Goal: Information Seeking & Learning: Check status

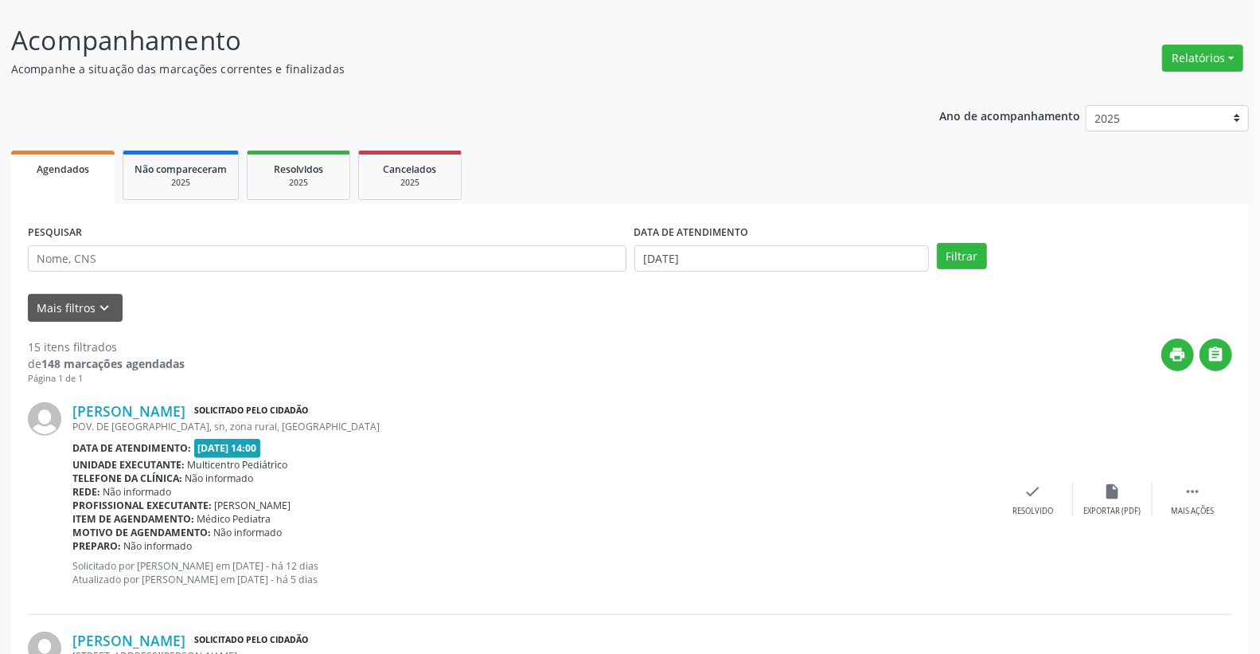
scroll to position [14, 0]
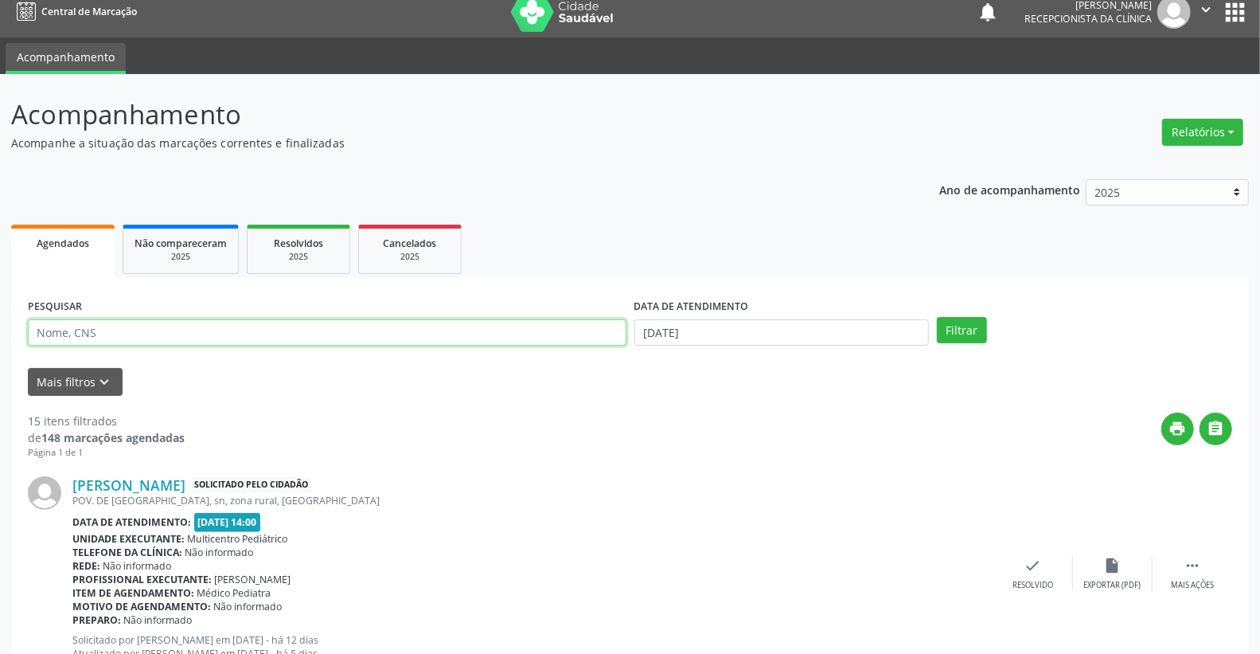
click at [303, 332] on input "text" at bounding box center [327, 332] width 599 height 27
type input "Ubaldina"
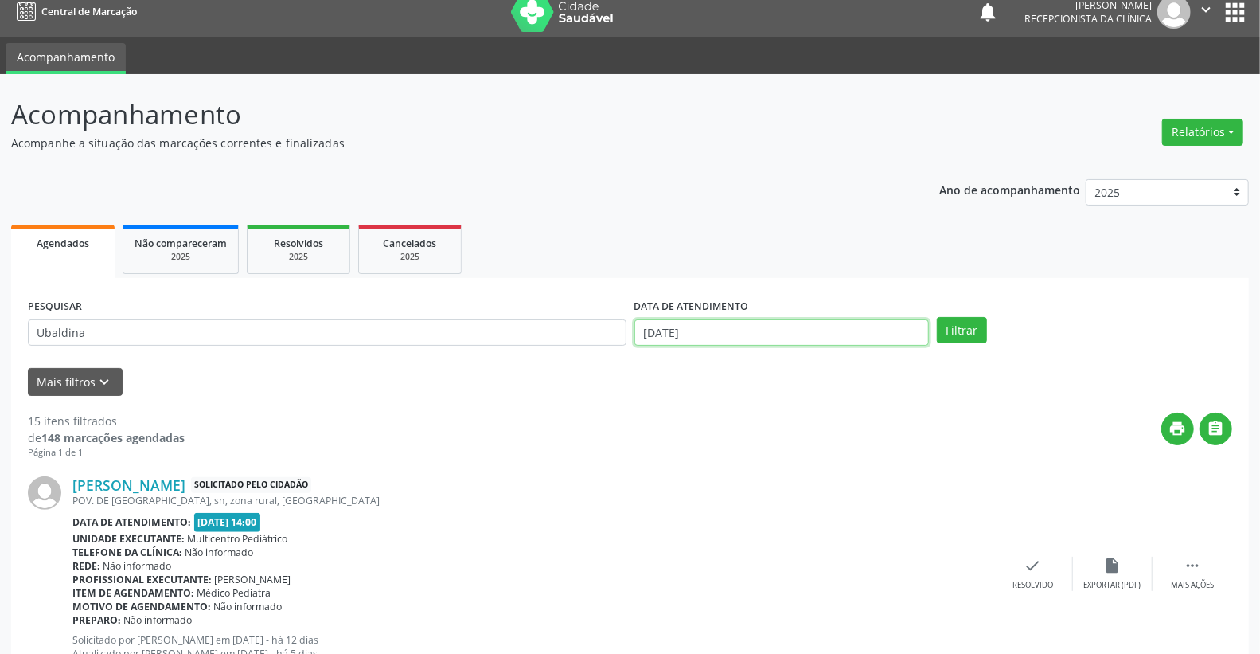
click at [659, 325] on input "[DATE]" at bounding box center [781, 332] width 295 height 27
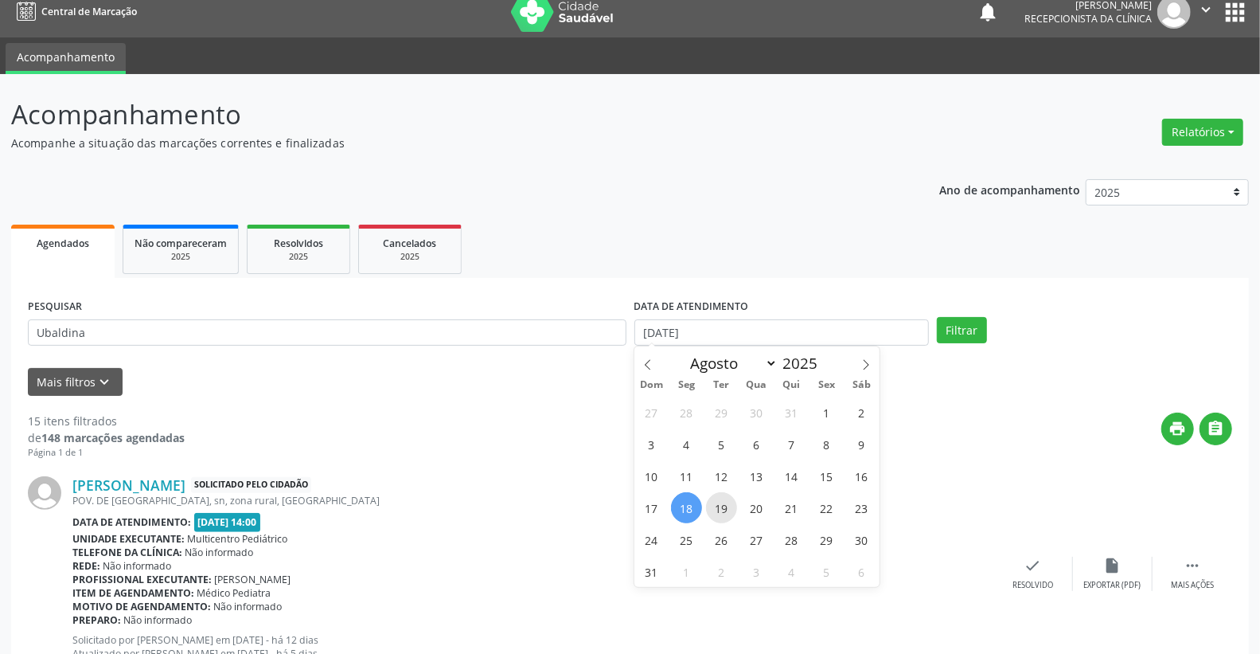
click at [720, 505] on span "19" at bounding box center [721, 507] width 31 height 31
type input "[DATE]"
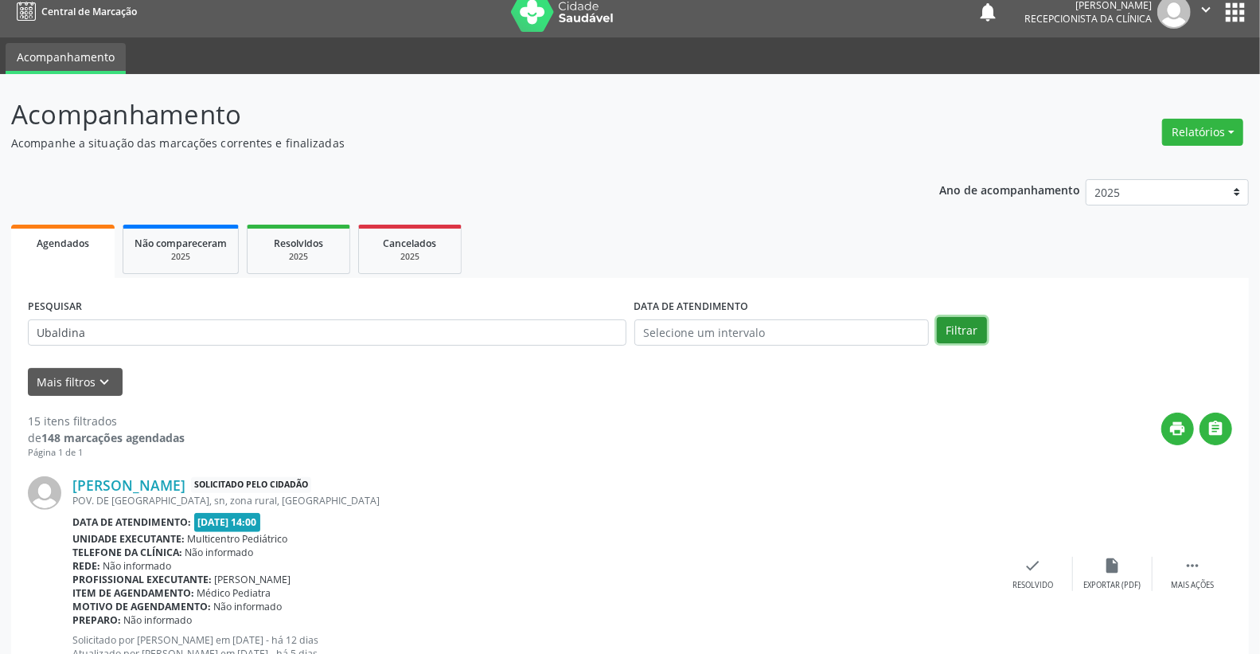
click at [955, 330] on button "Filtrar" at bounding box center [962, 330] width 50 height 27
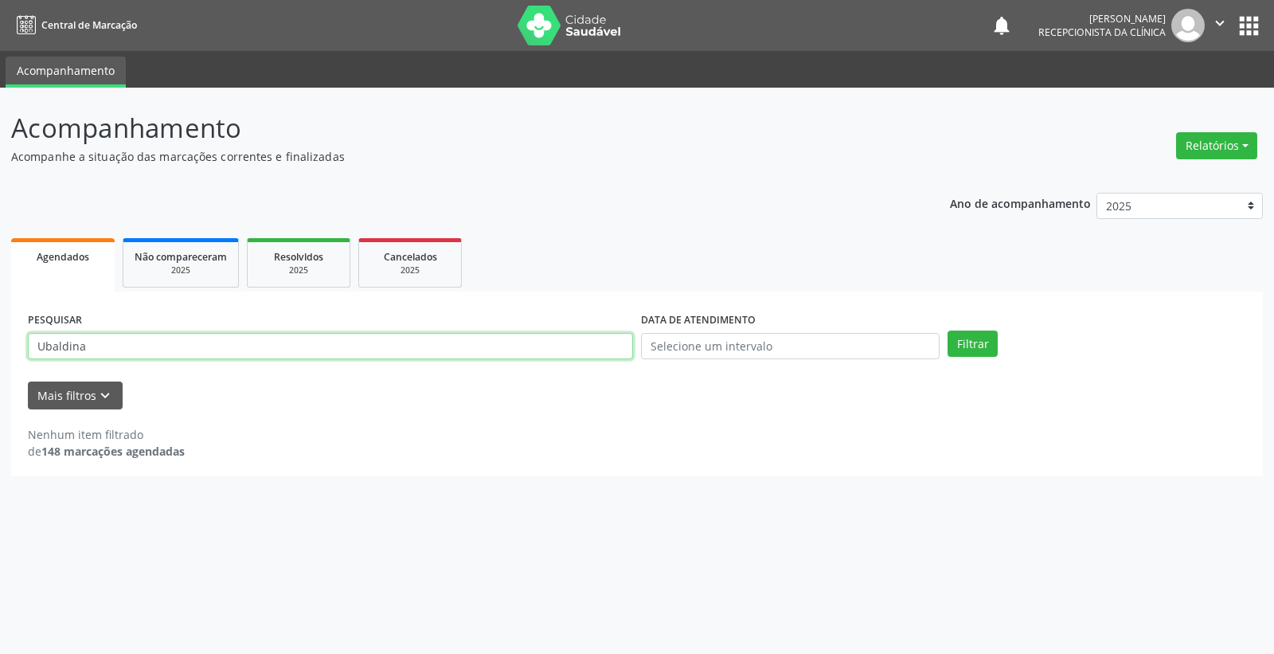
click at [154, 344] on input "Ubaldina" at bounding box center [330, 346] width 605 height 27
click at [73, 395] on button "Mais filtros keyboard_arrow_down" at bounding box center [75, 395] width 95 height 28
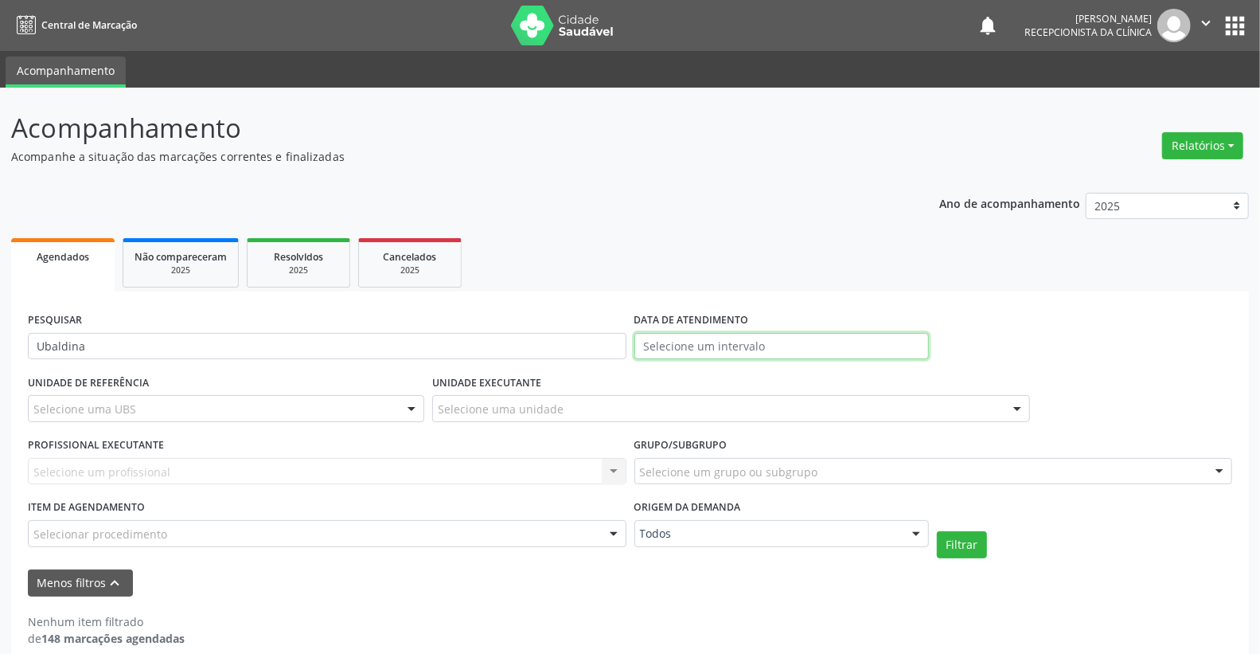
click at [750, 343] on input "text" at bounding box center [781, 346] width 295 height 27
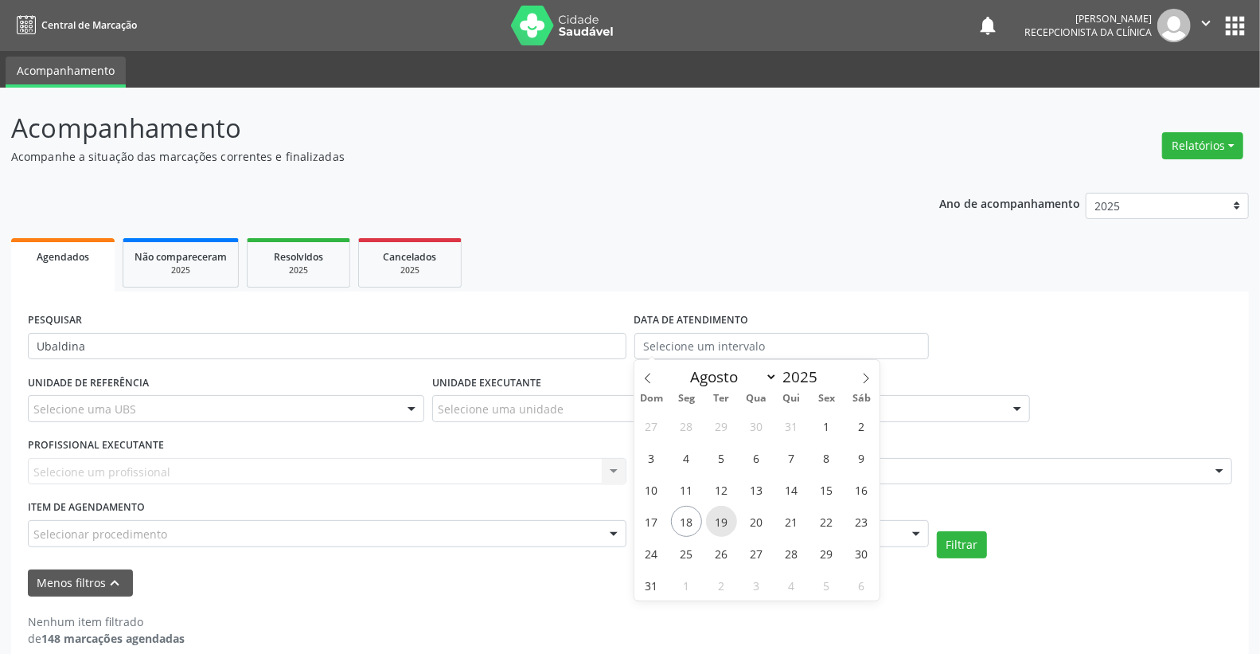
click at [729, 522] on span "19" at bounding box center [721, 520] width 31 height 31
type input "19/08/2025"
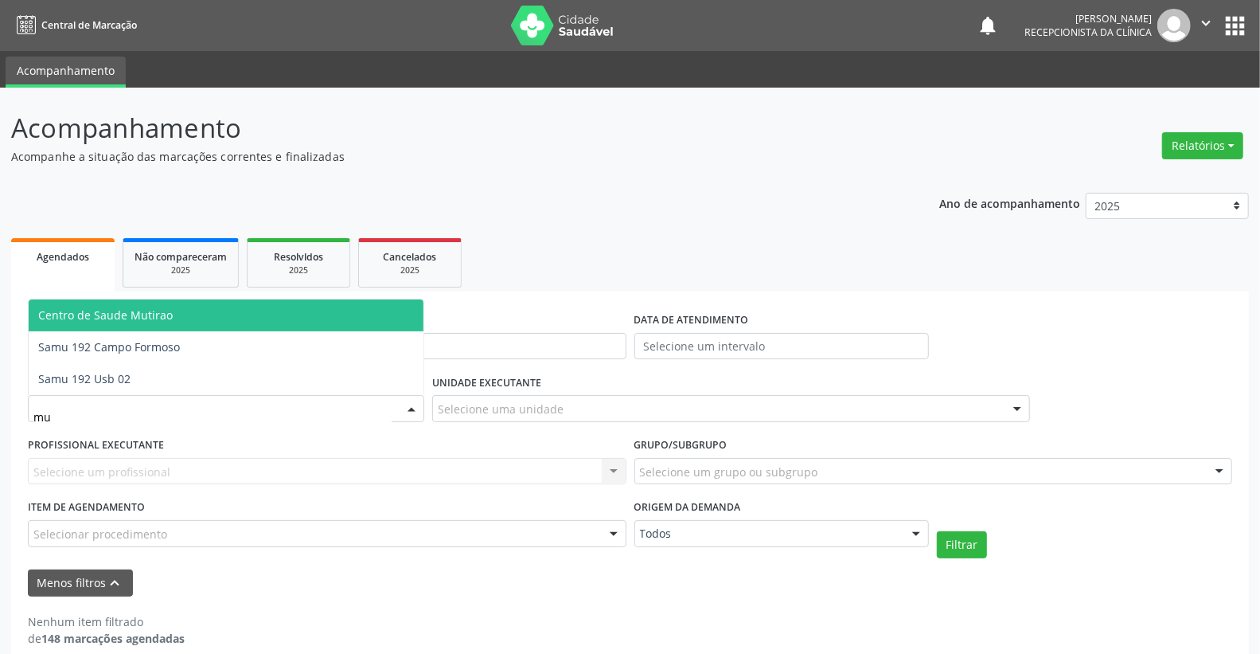
type input "m"
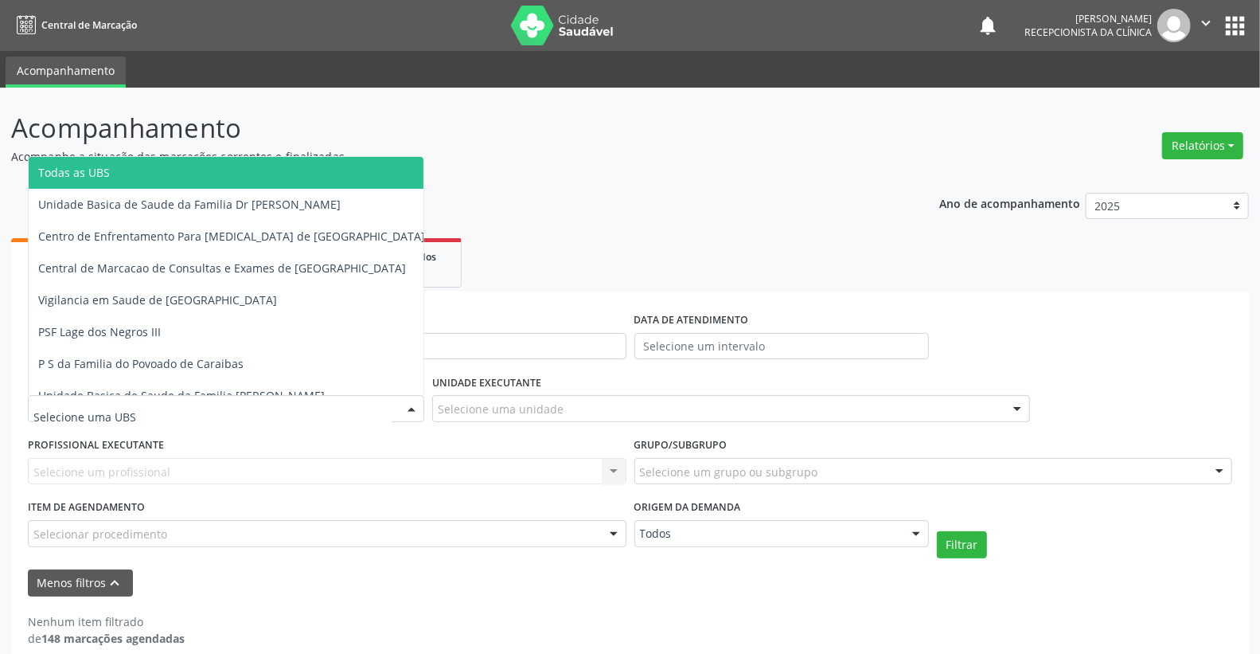
scroll to position [20, 0]
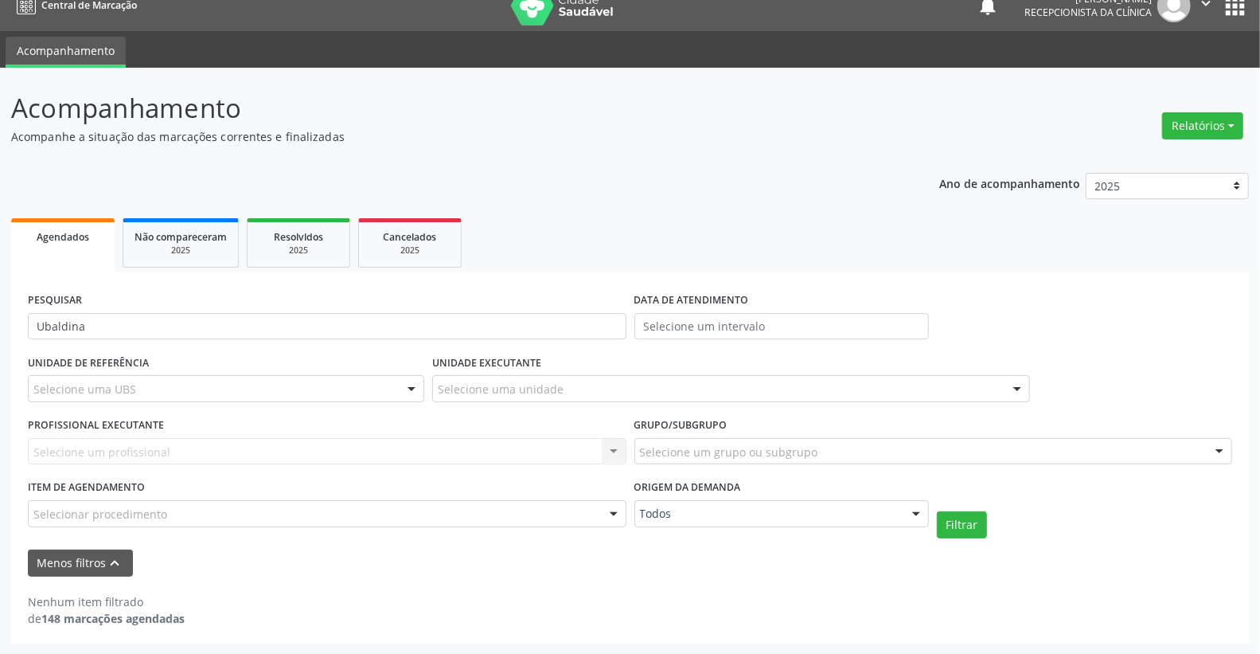
click at [540, 187] on div "Ano de acompanhamento 2025 2024 2023 Agendados Não compareceram 2025 Resolvidos…" at bounding box center [630, 403] width 1238 height 482
click at [117, 325] on input "Ubaldina" at bounding box center [327, 326] width 599 height 27
click at [673, 319] on input "text" at bounding box center [781, 326] width 295 height 27
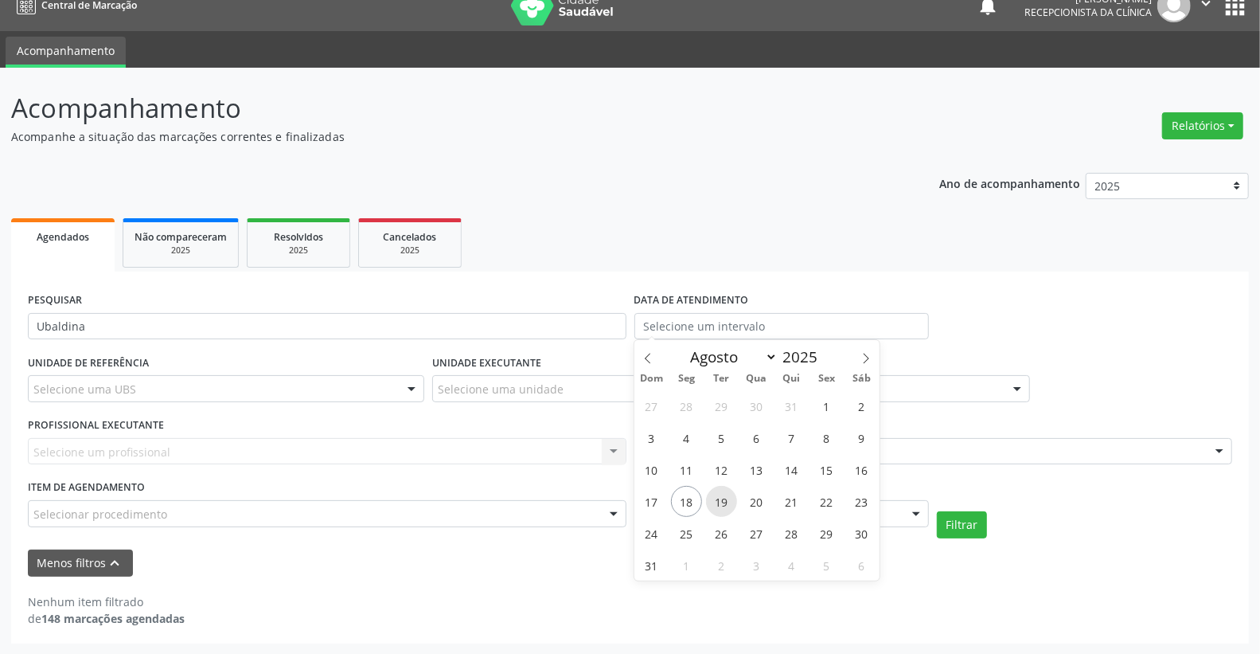
click at [720, 500] on span "19" at bounding box center [721, 501] width 31 height 31
type input "19/08/2025"
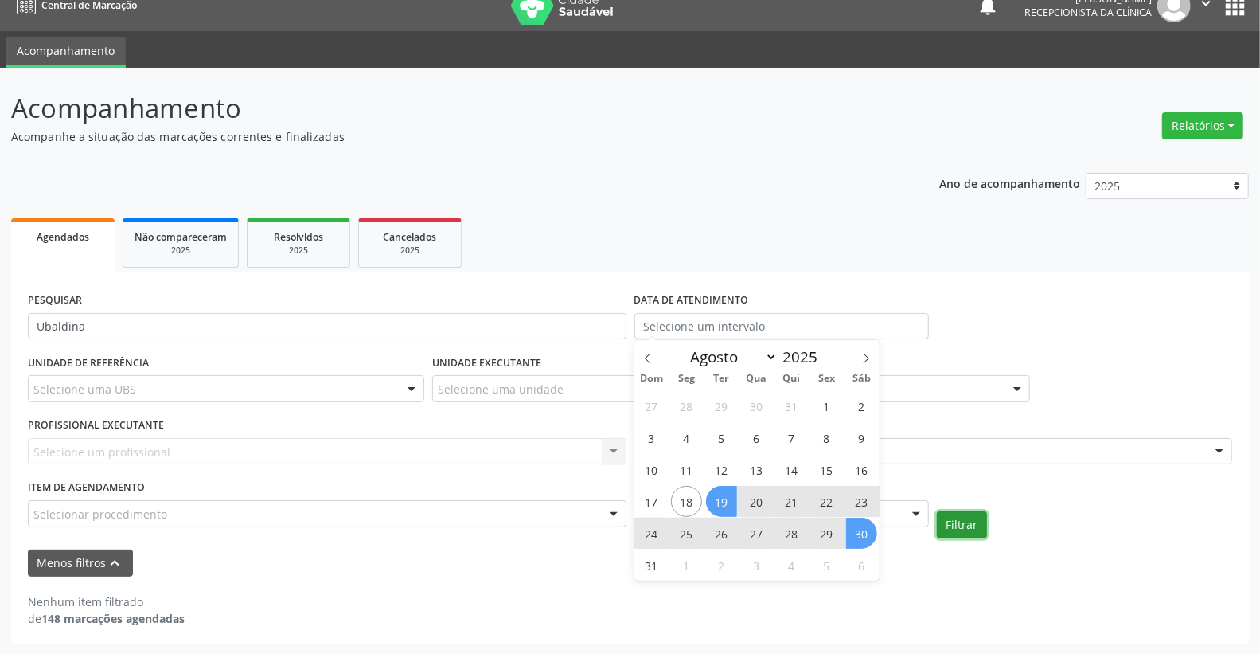
click at [958, 524] on button "Filtrar" at bounding box center [962, 524] width 50 height 27
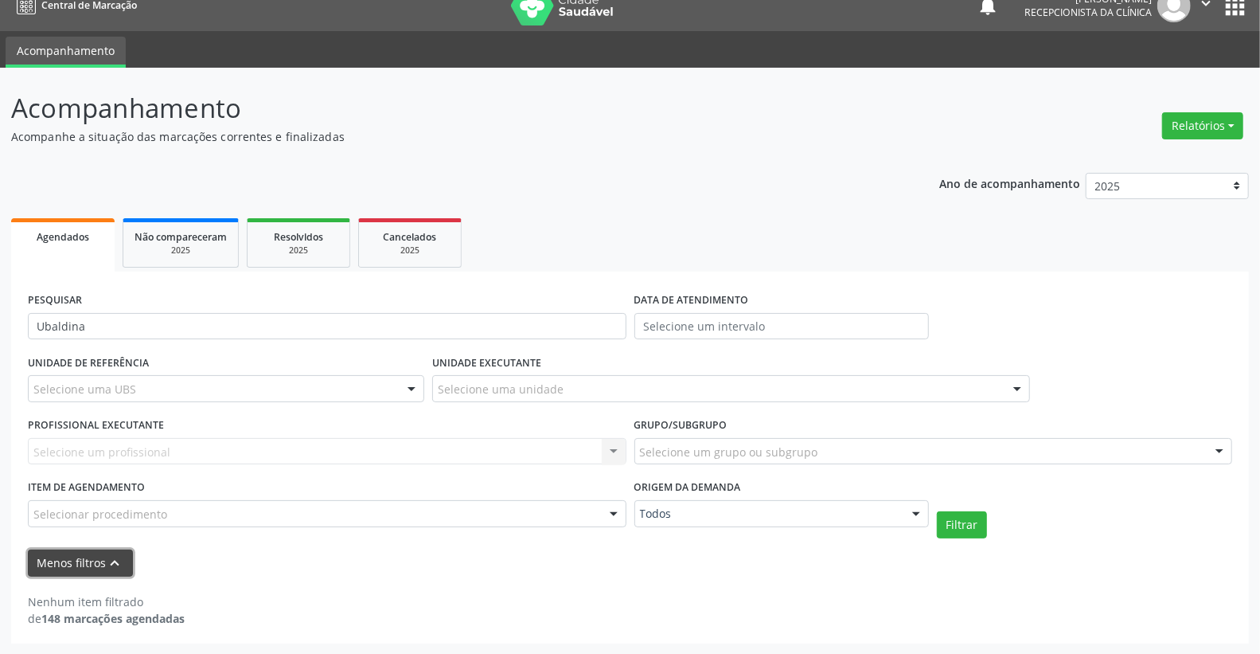
click at [59, 559] on button "Menos filtros keyboard_arrow_up" at bounding box center [80, 563] width 105 height 28
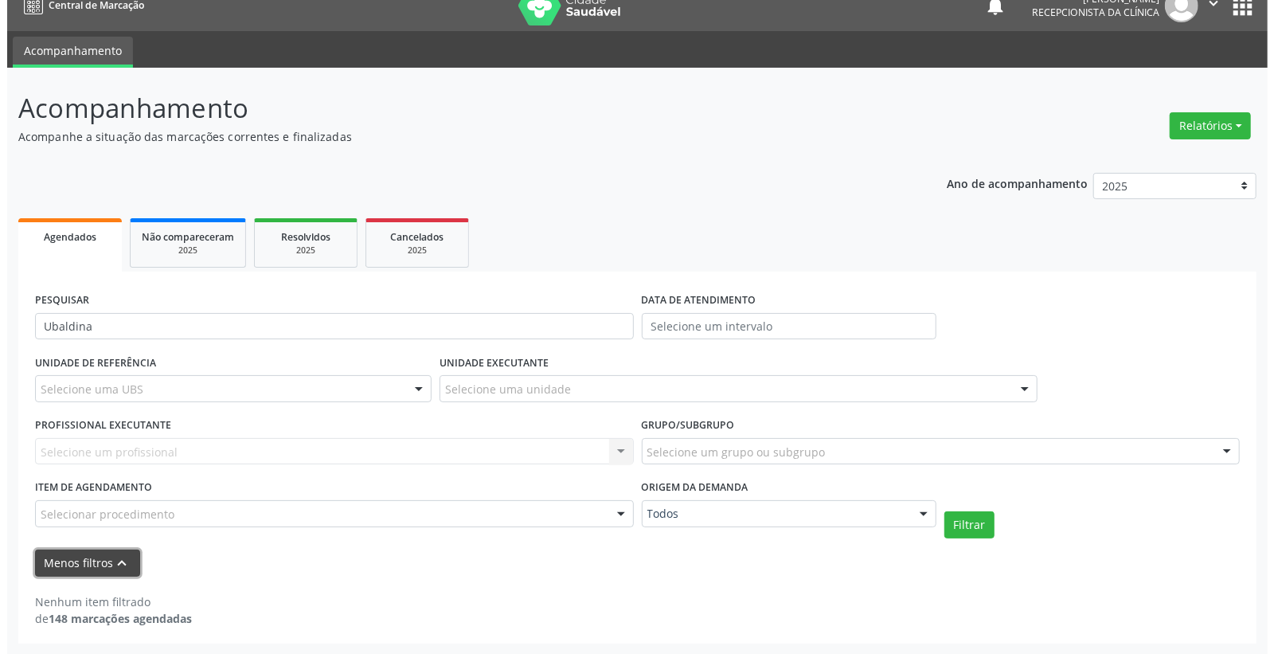
scroll to position [0, 0]
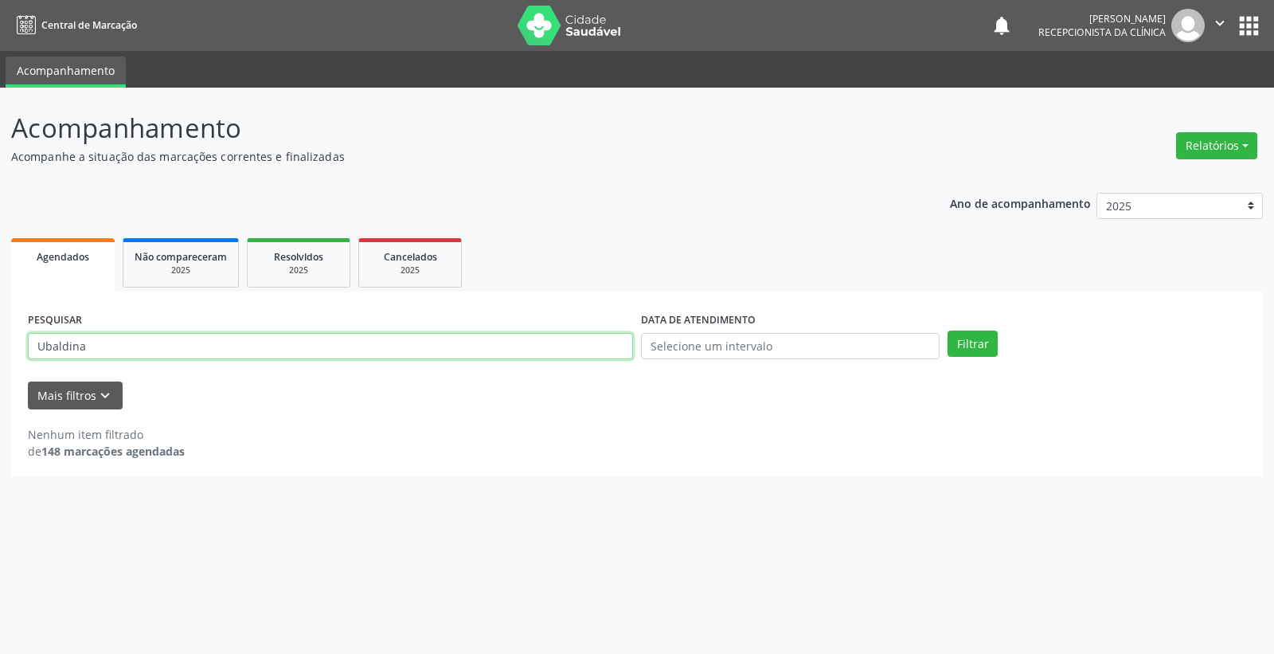
click at [599, 351] on input "Ubaldina" at bounding box center [330, 346] width 605 height 27
click at [806, 346] on input "text" at bounding box center [790, 346] width 298 height 27
click at [724, 516] on span "19" at bounding box center [721, 520] width 31 height 31
type input "19/08/2025"
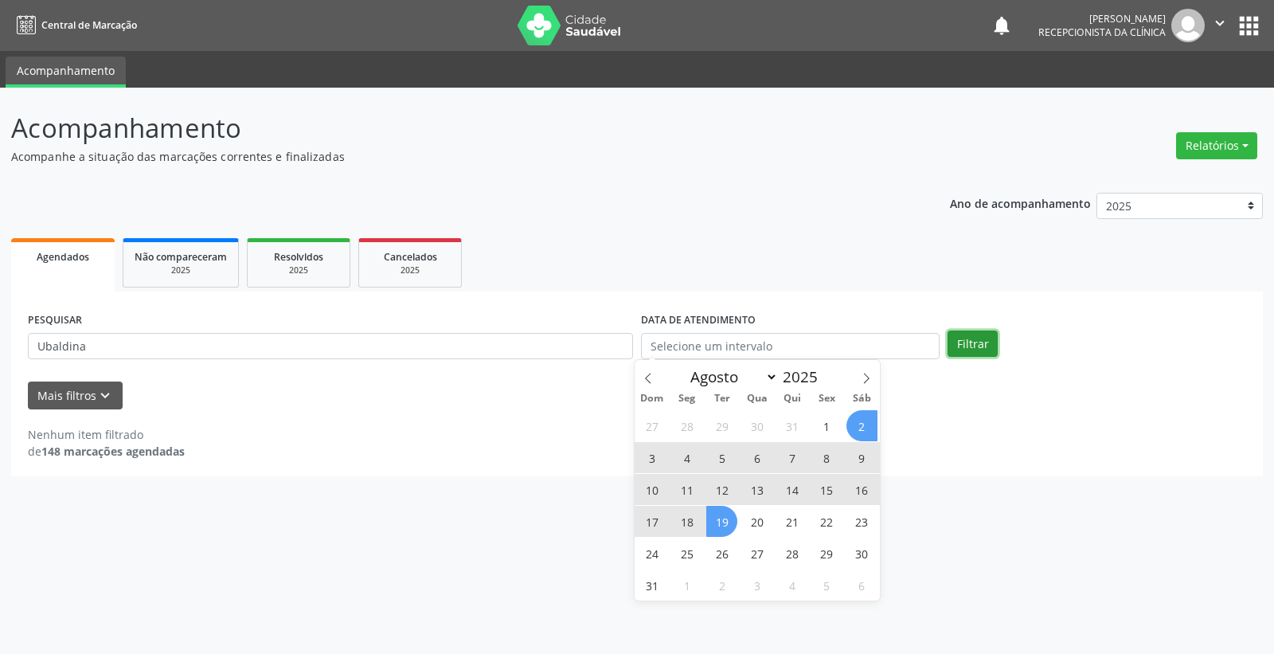
click at [973, 337] on button "Filtrar" at bounding box center [972, 343] width 50 height 27
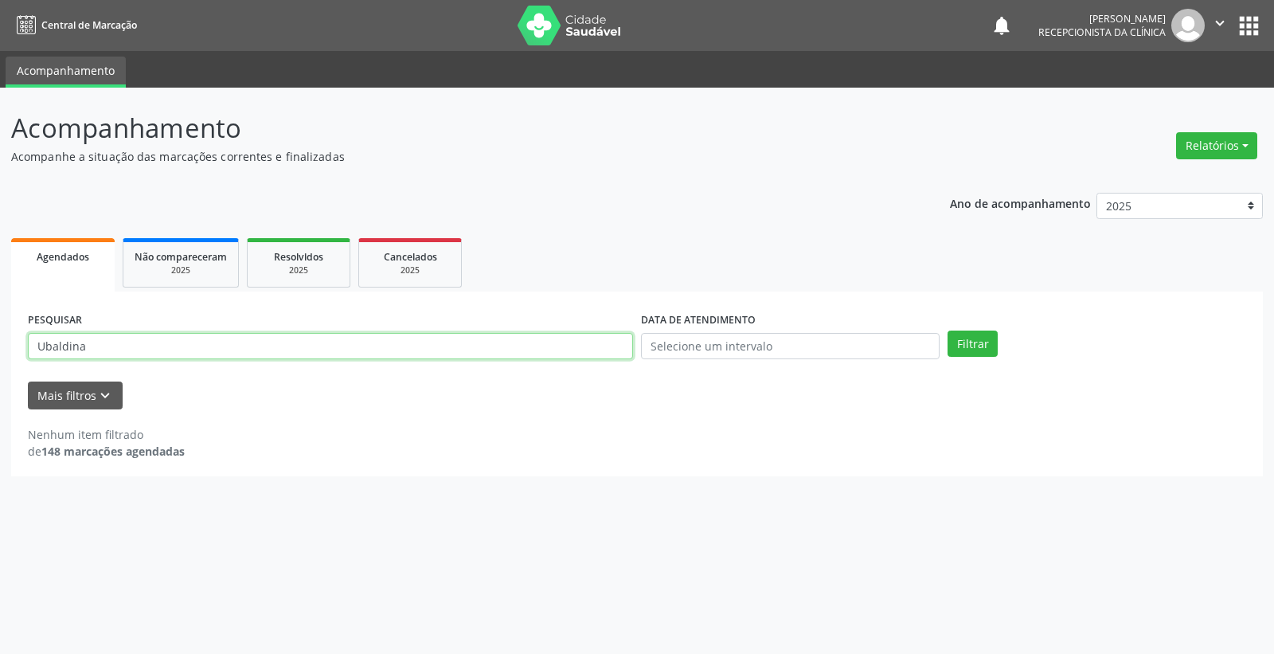
click at [129, 348] on input "Ubaldina" at bounding box center [330, 346] width 605 height 27
type input "U"
type input "MARIA UBALDINA"
click at [689, 343] on input "text" at bounding box center [790, 346] width 298 height 27
click at [759, 520] on span "20" at bounding box center [756, 520] width 31 height 31
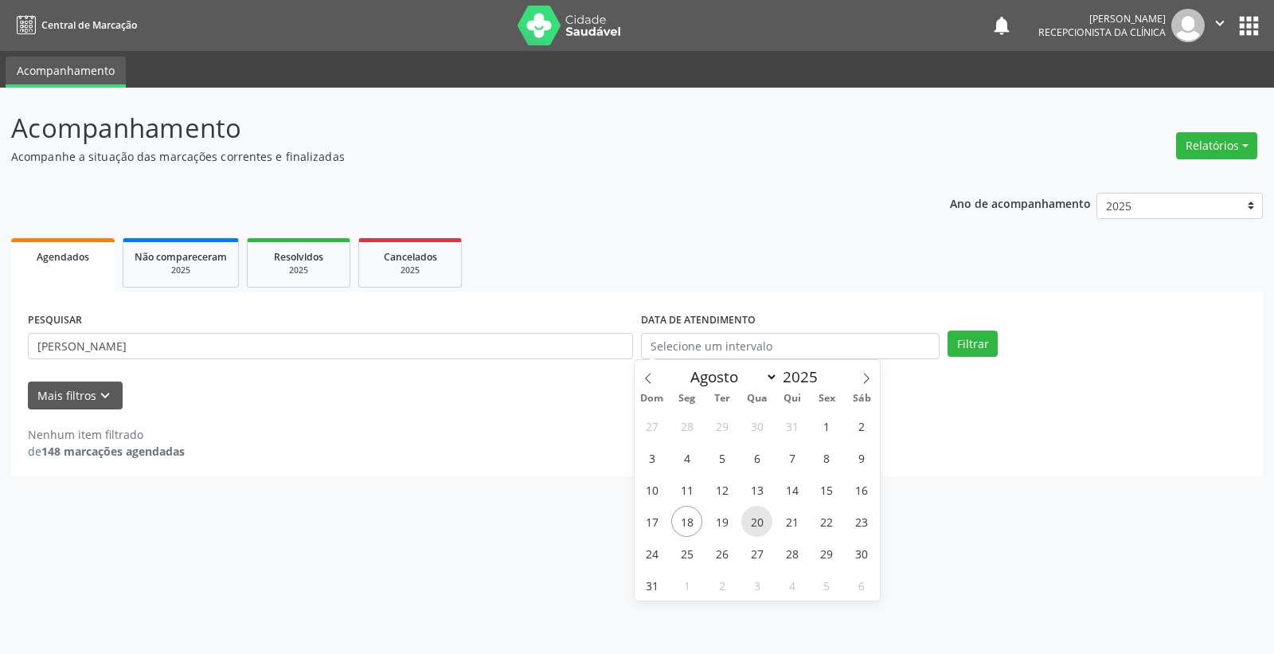
type input "20/08/2025"
click at [966, 336] on button "Filtrar" at bounding box center [972, 343] width 50 height 27
click at [711, 342] on input "text" at bounding box center [790, 346] width 298 height 27
click at [724, 515] on span "19" at bounding box center [721, 520] width 31 height 31
type input "19/08/2025"
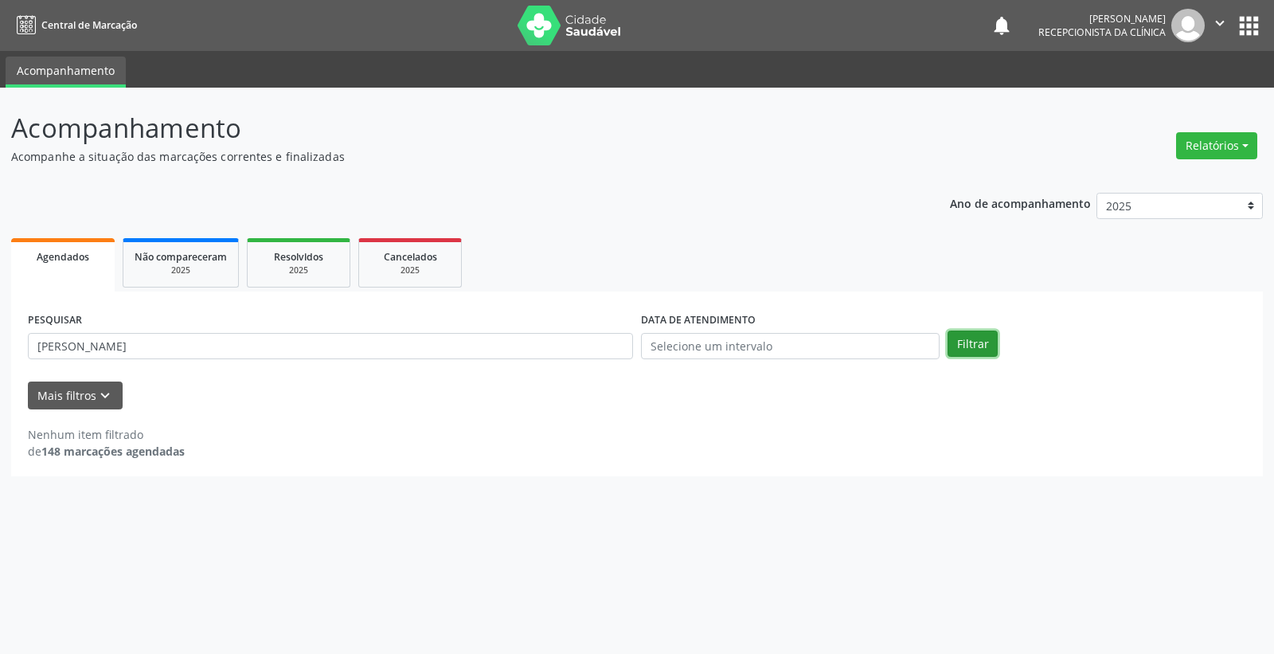
click at [966, 343] on button "Filtrar" at bounding box center [972, 343] width 50 height 27
click at [176, 352] on input "MARIA UBALDINA" at bounding box center [330, 346] width 605 height 27
type input "M"
type input "e"
click at [146, 352] on input "Francy" at bounding box center [330, 346] width 605 height 27
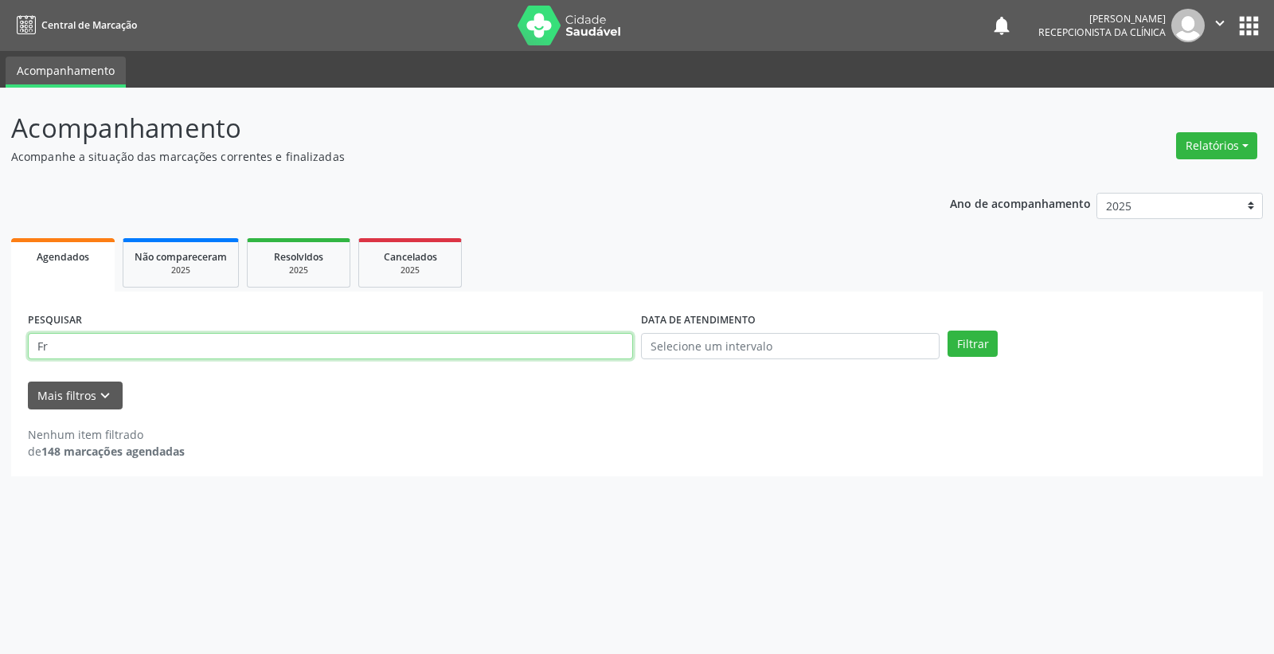
type input "F"
type input "maria eleny"
drag, startPoint x: 747, startPoint y: 346, endPoint x: 740, endPoint y: 357, distance: 12.2
click at [747, 345] on input "text" at bounding box center [790, 346] width 298 height 27
click at [681, 525] on span "18" at bounding box center [686, 520] width 31 height 31
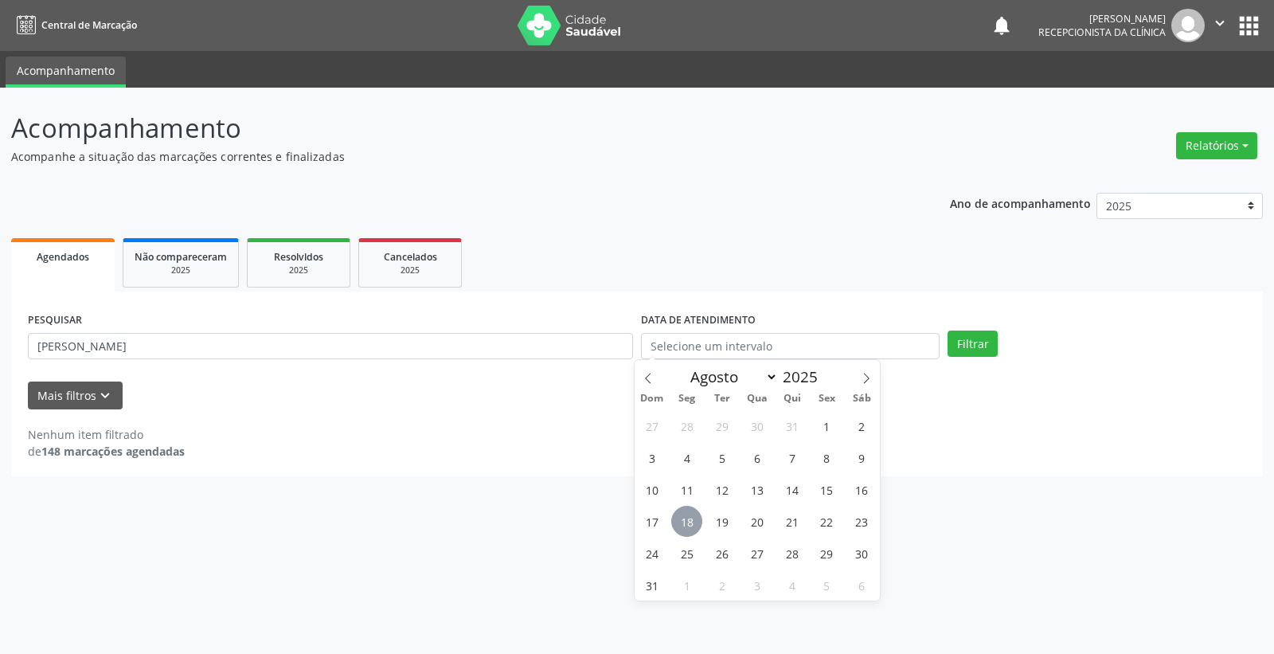
type input "[DATE]"
click at [973, 343] on button "Filtrar" at bounding box center [972, 343] width 50 height 27
click at [780, 344] on input "text" at bounding box center [790, 346] width 298 height 27
click at [679, 521] on span "18" at bounding box center [686, 520] width 31 height 31
type input "[DATE]"
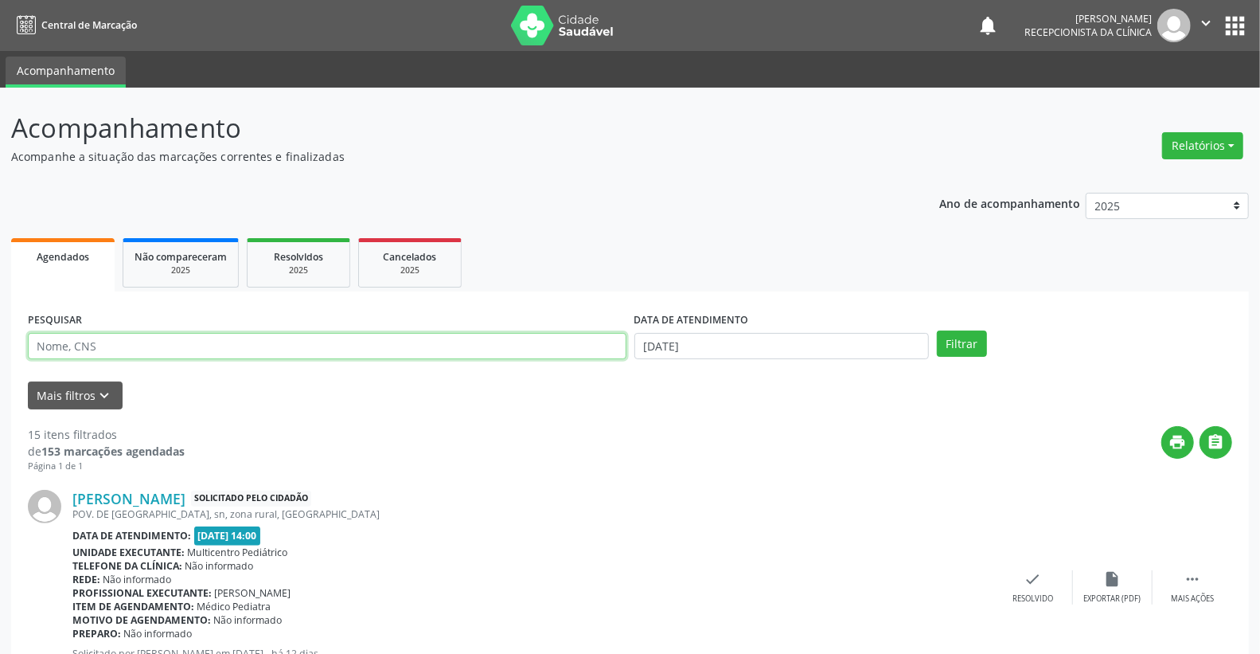
click at [109, 349] on input "text" at bounding box center [327, 346] width 599 height 27
type input "[PERSON_NAME]"
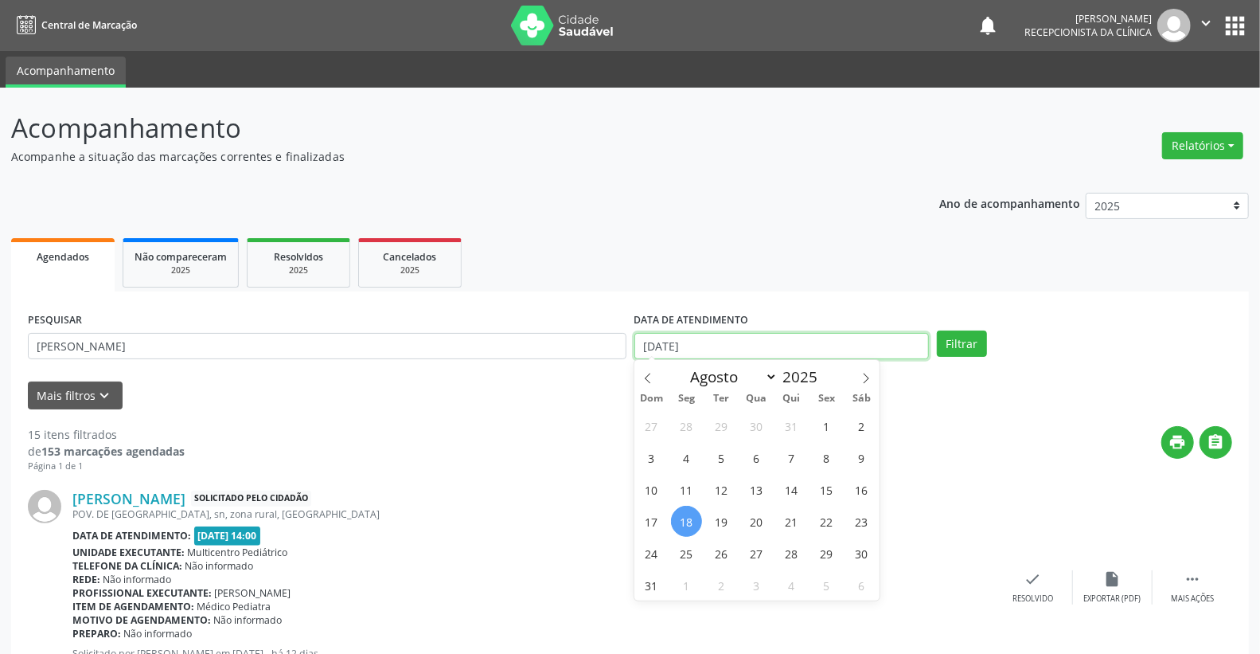
click at [715, 352] on input "[DATE]" at bounding box center [781, 346] width 295 height 27
click at [727, 515] on span "19" at bounding box center [721, 520] width 31 height 31
type input "[DATE]"
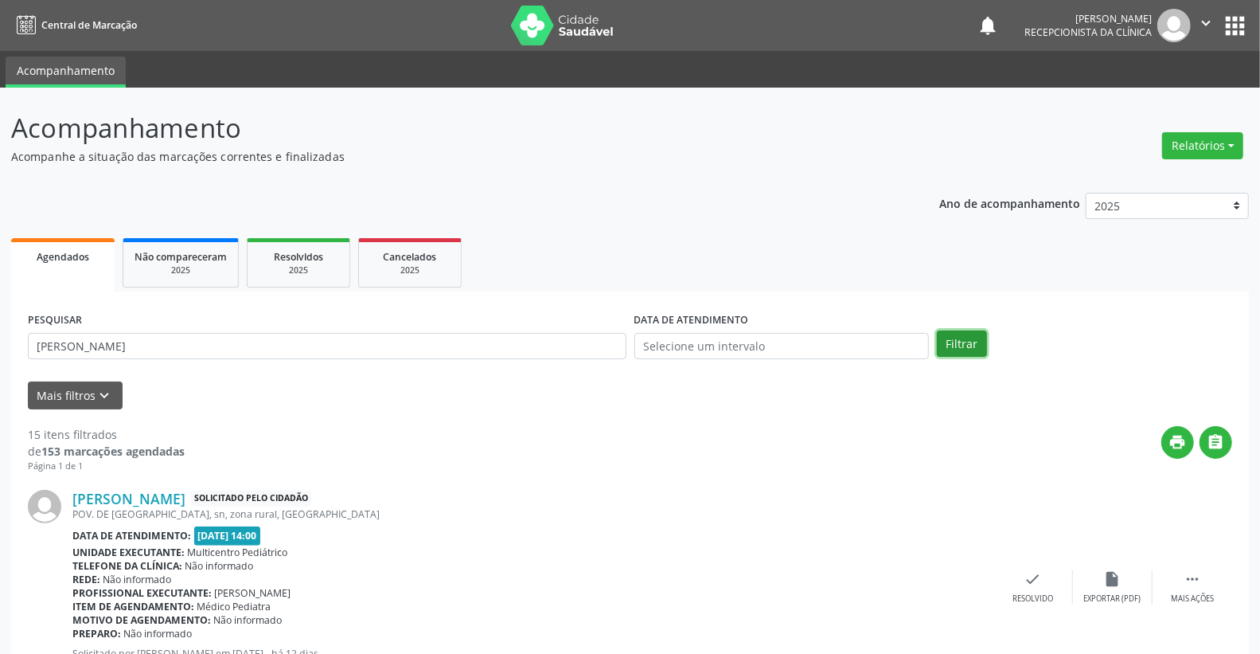
click at [964, 342] on button "Filtrar" at bounding box center [962, 343] width 50 height 27
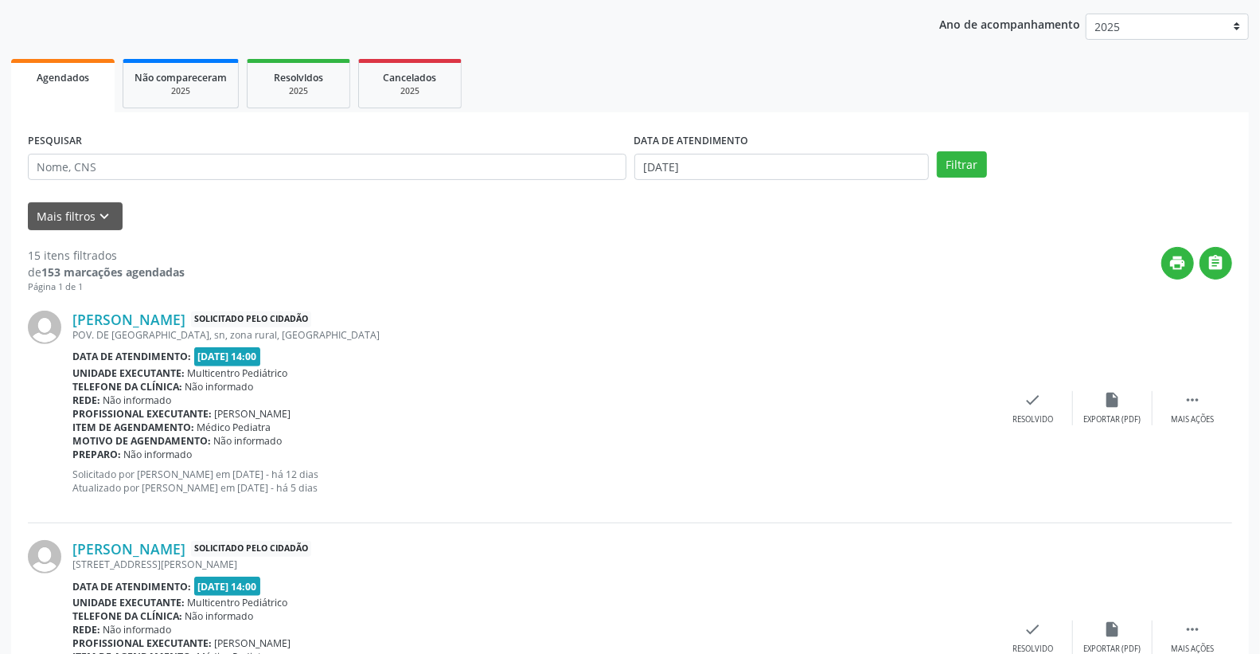
scroll to position [265, 0]
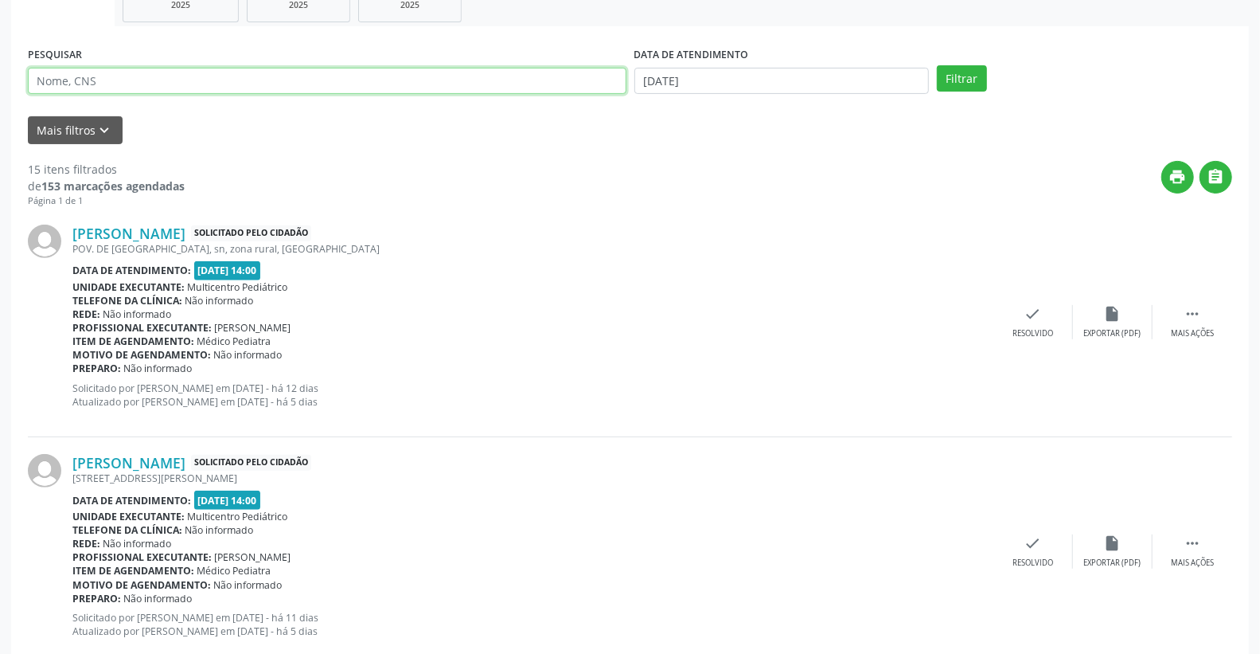
click at [165, 82] on input "text" at bounding box center [327, 81] width 599 height 27
type input "[PERSON_NAME]"
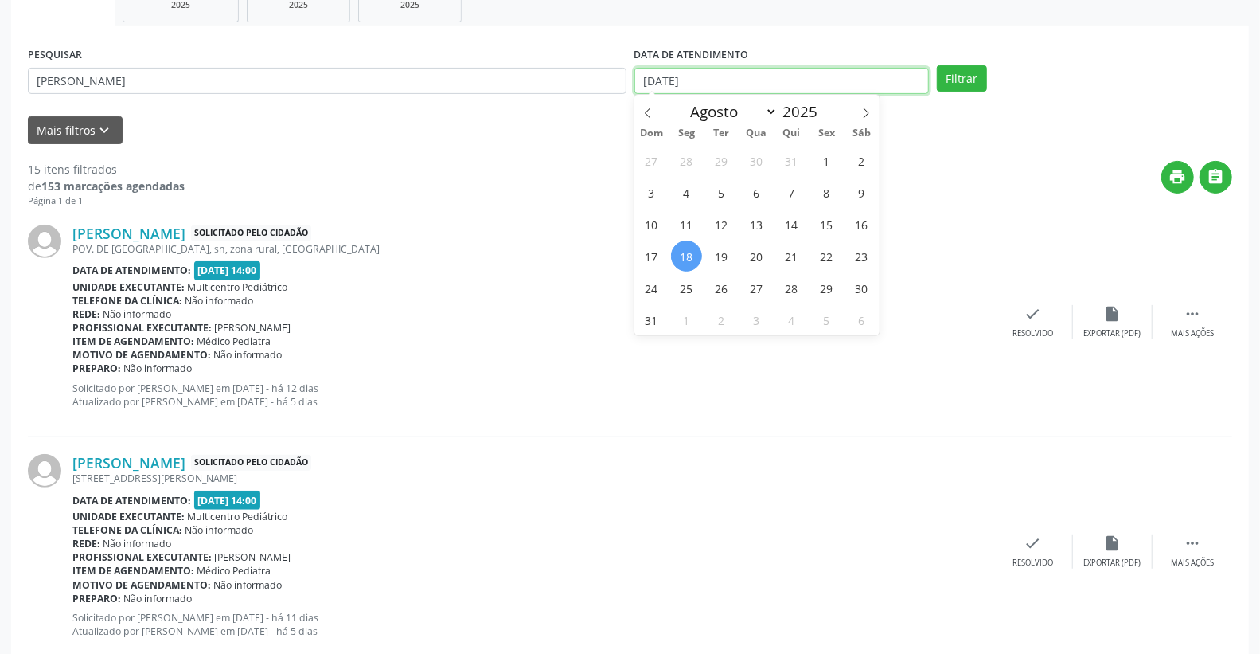
click at [728, 82] on input "[DATE]" at bounding box center [781, 81] width 295 height 27
click at [725, 253] on span "19" at bounding box center [721, 255] width 31 height 31
type input "[DATE]"
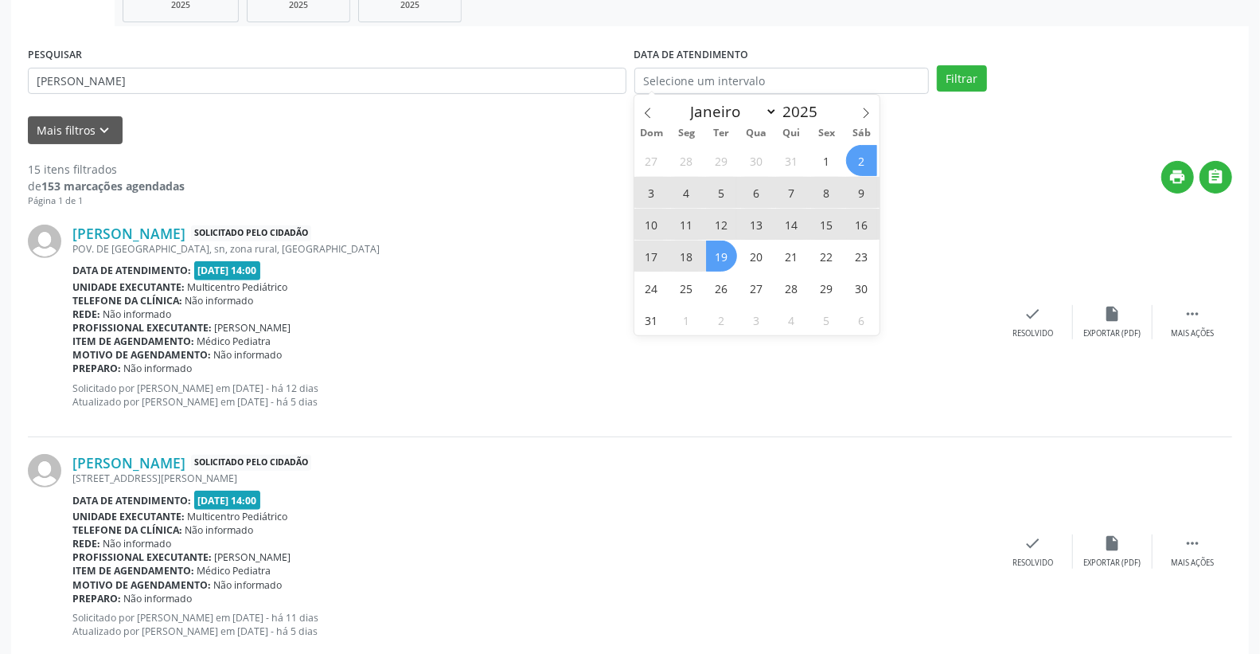
click at [856, 352] on div "Motivo de agendamento: Não informado" at bounding box center [532, 355] width 921 height 14
select select "7"
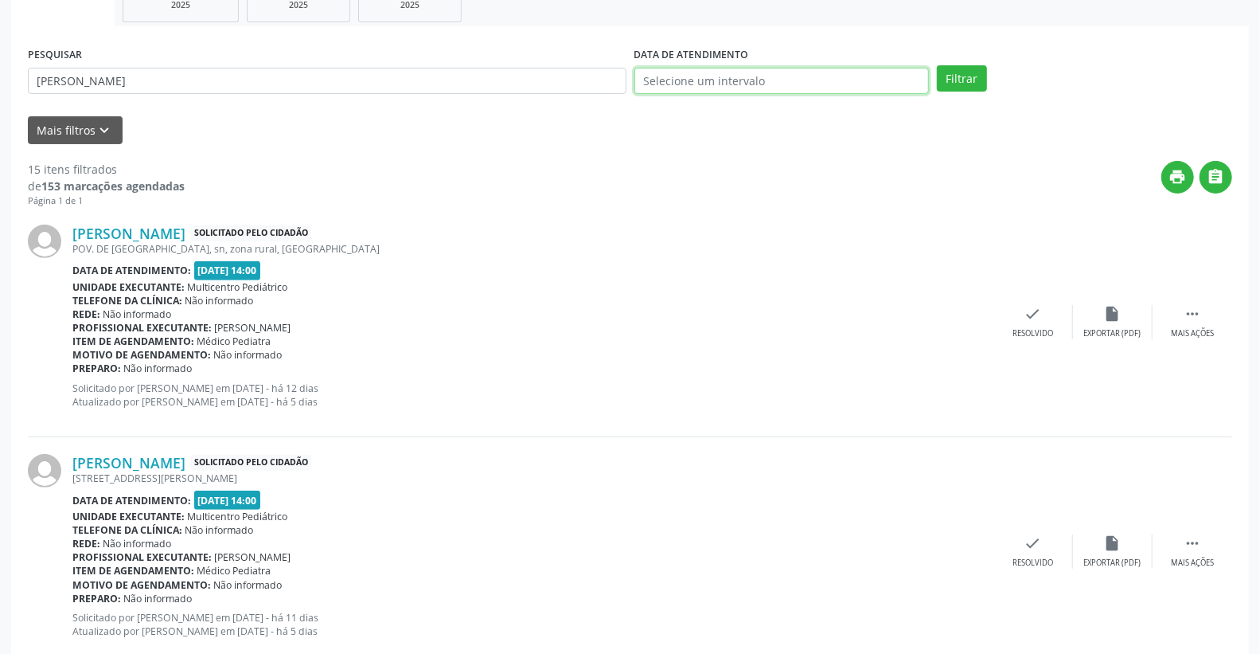
click at [740, 84] on input "text" at bounding box center [781, 81] width 295 height 27
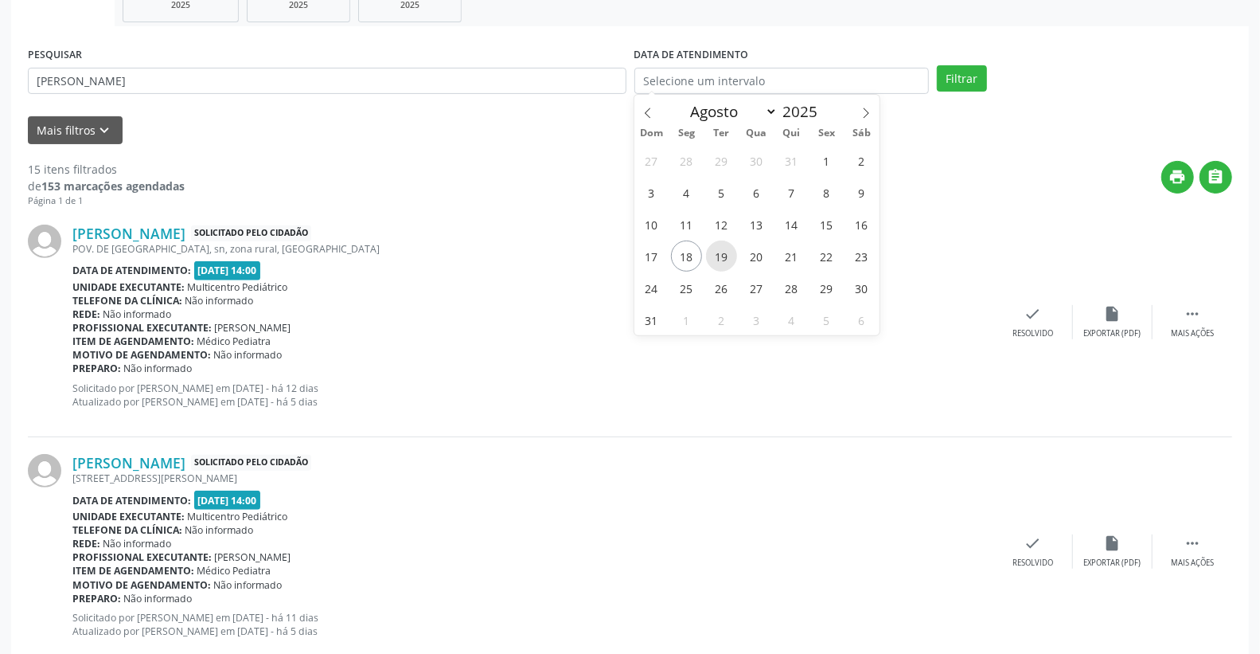
click at [721, 253] on span "19" at bounding box center [721, 255] width 31 height 31
type input "[DATE]"
click at [720, 258] on span "19" at bounding box center [721, 255] width 31 height 31
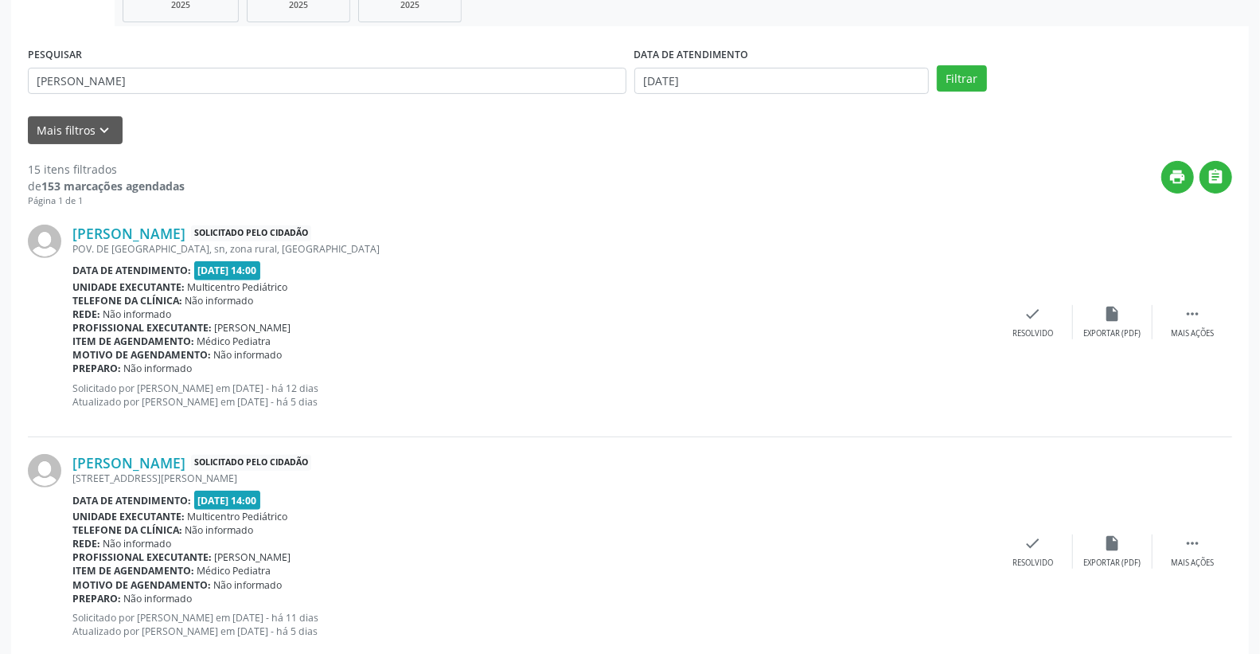
click at [720, 258] on div "Theo Henrique Silva Santos Solicitado pelo cidadão POV. DE CANAVIEIRAS, sn, zon…" at bounding box center [532, 321] width 921 height 195
click at [958, 76] on button "Filtrar" at bounding box center [962, 78] width 50 height 27
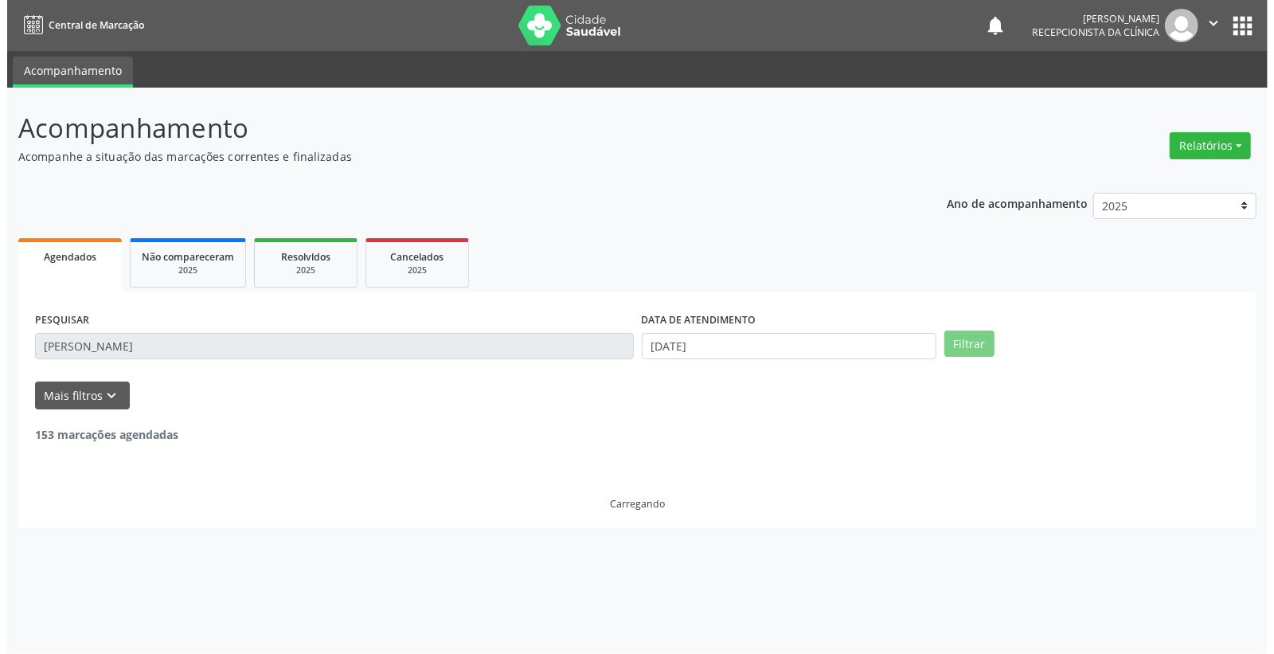
scroll to position [0, 0]
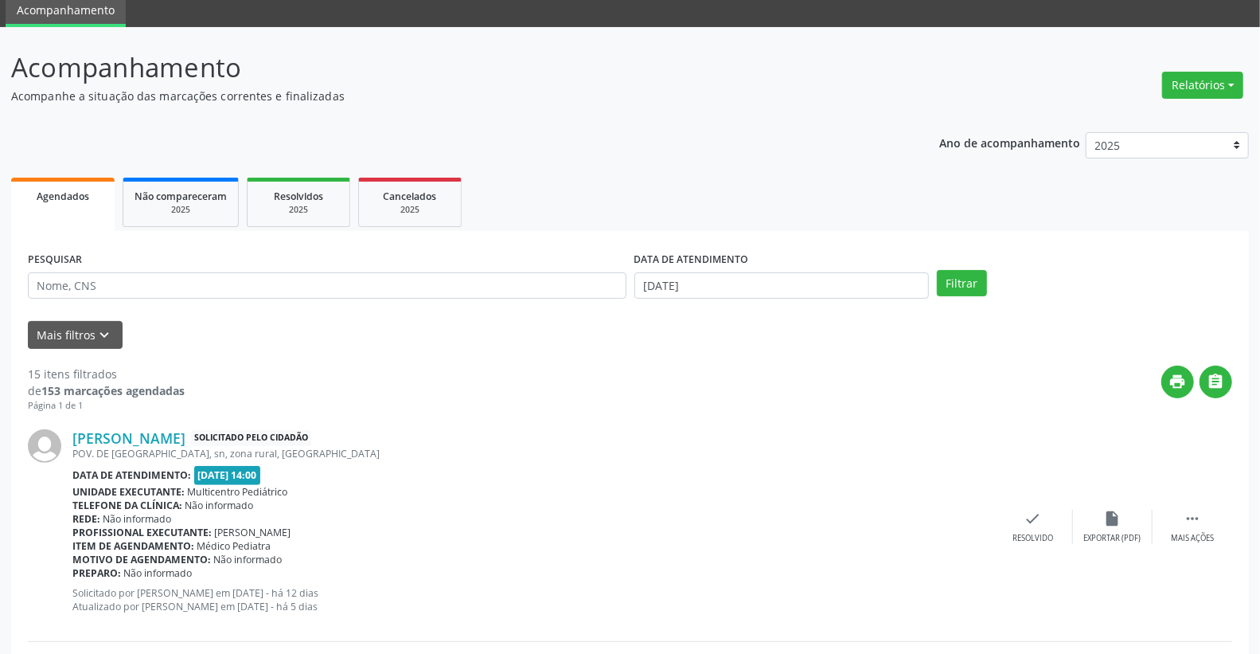
scroll to position [265, 0]
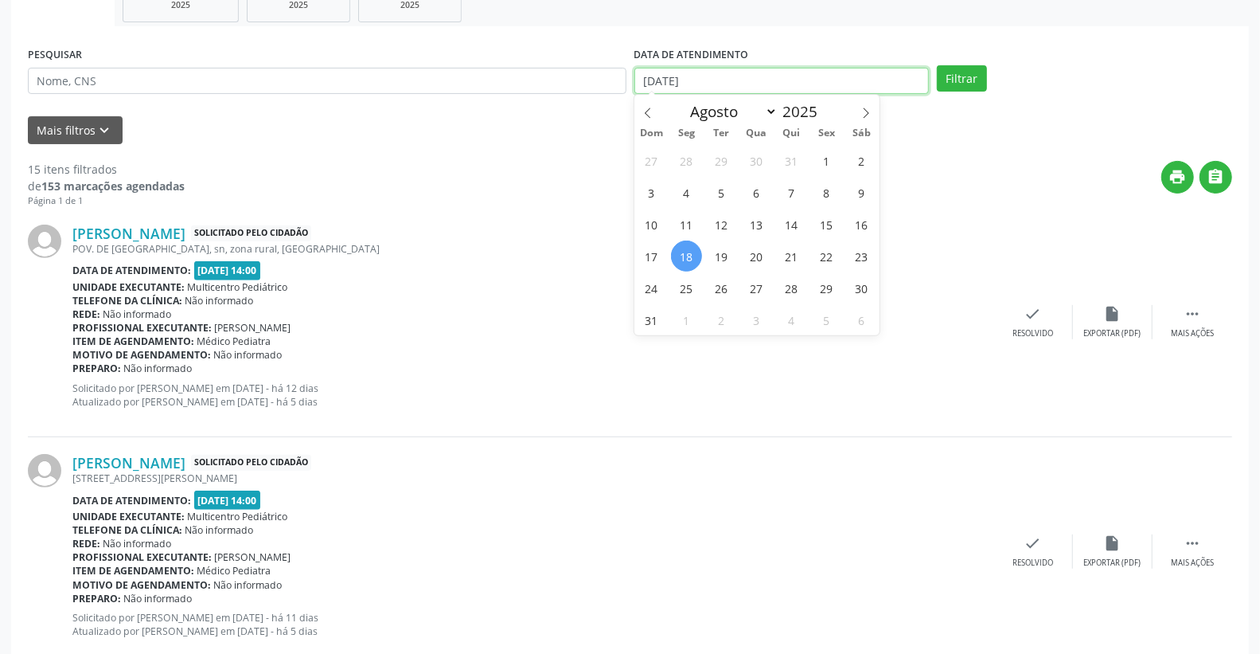
click at [807, 80] on input "[DATE]" at bounding box center [781, 81] width 295 height 27
click at [724, 252] on span "19" at bounding box center [721, 255] width 31 height 31
type input "19/08/2025"
click at [724, 252] on span "19" at bounding box center [721, 255] width 31 height 31
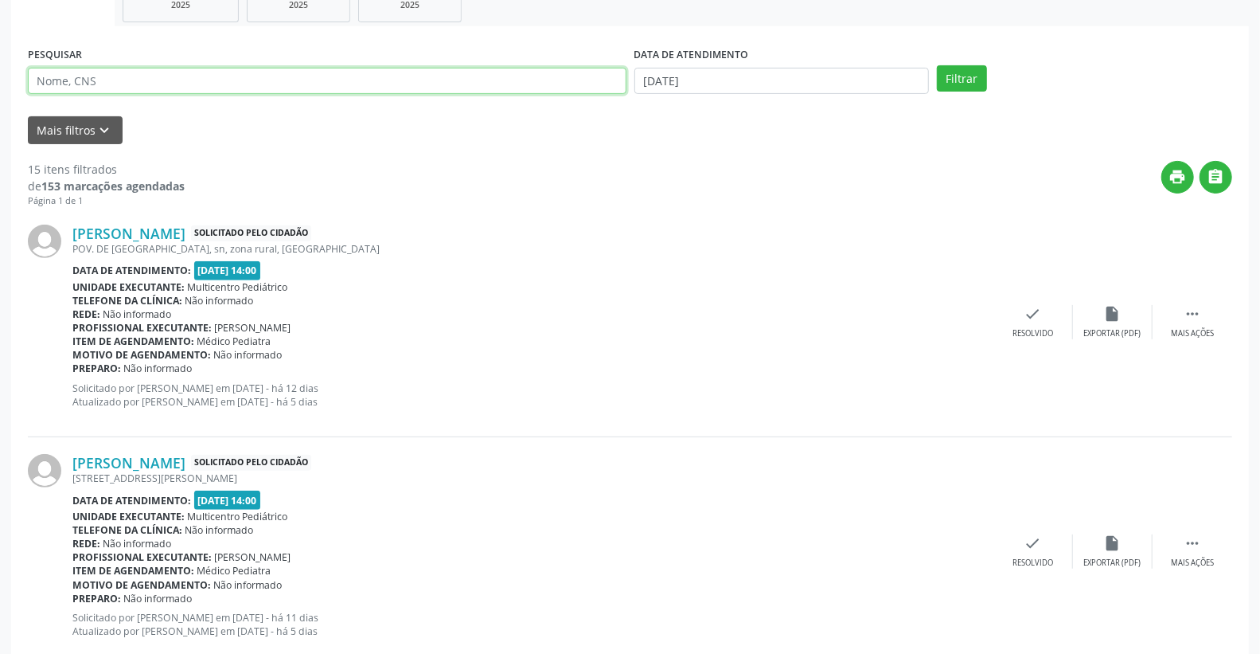
click at [99, 82] on input "text" at bounding box center [327, 81] width 599 height 27
type input "MARIA UBALDINA"
click at [102, 135] on icon "keyboard_arrow_down" at bounding box center [105, 131] width 18 height 18
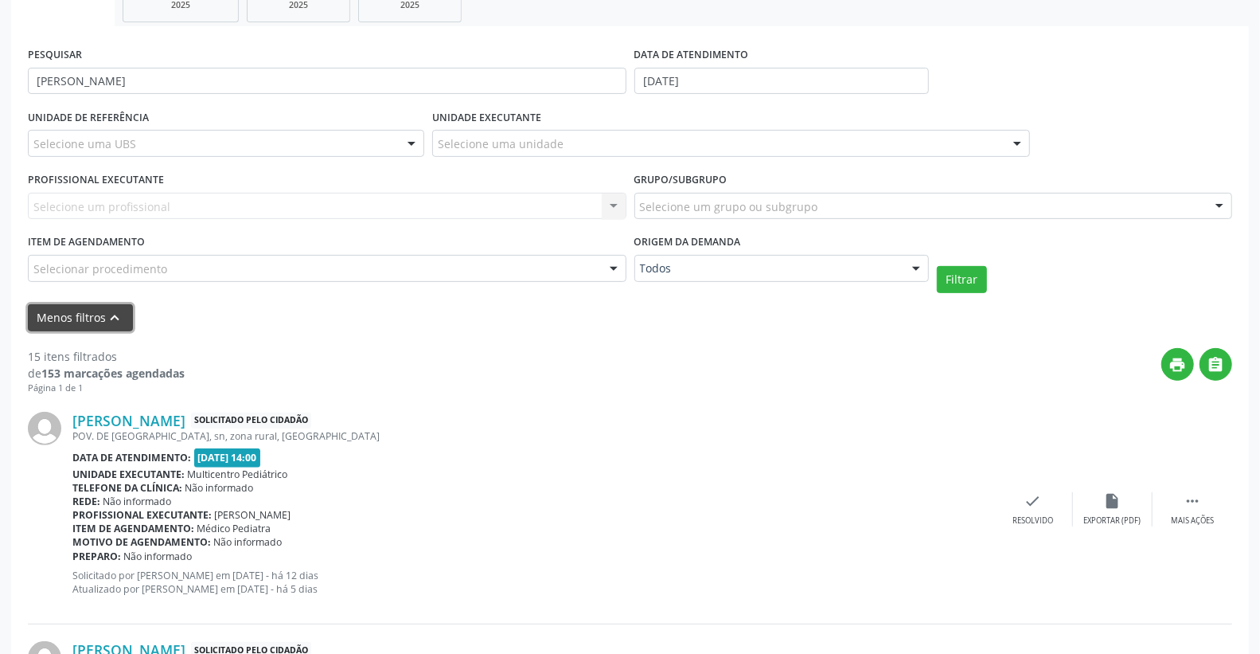
click at [107, 313] on icon "keyboard_arrow_up" at bounding box center [116, 318] width 18 height 18
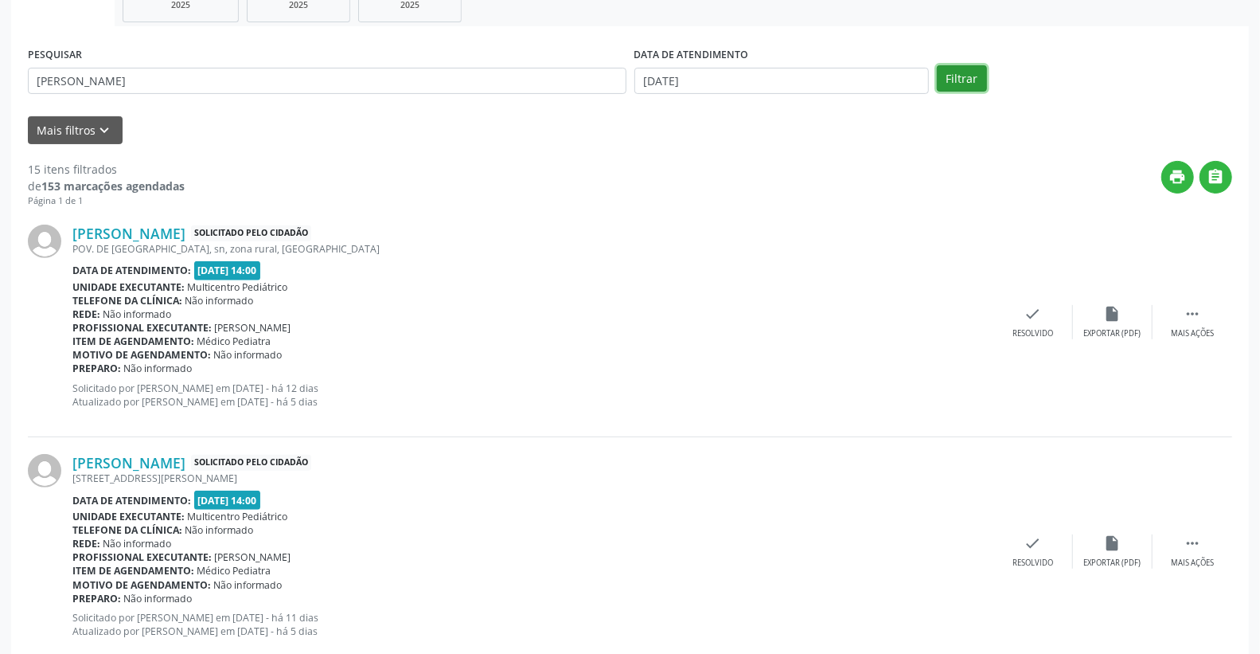
click at [965, 77] on button "Filtrar" at bounding box center [962, 78] width 50 height 27
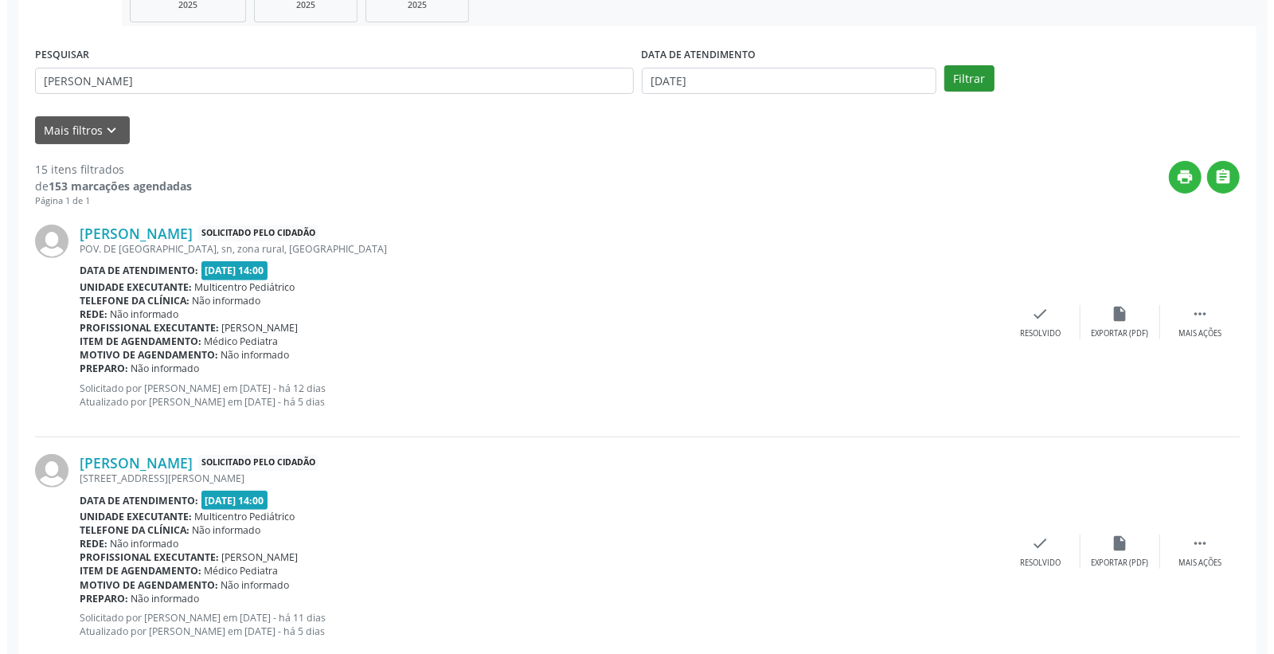
scroll to position [0, 0]
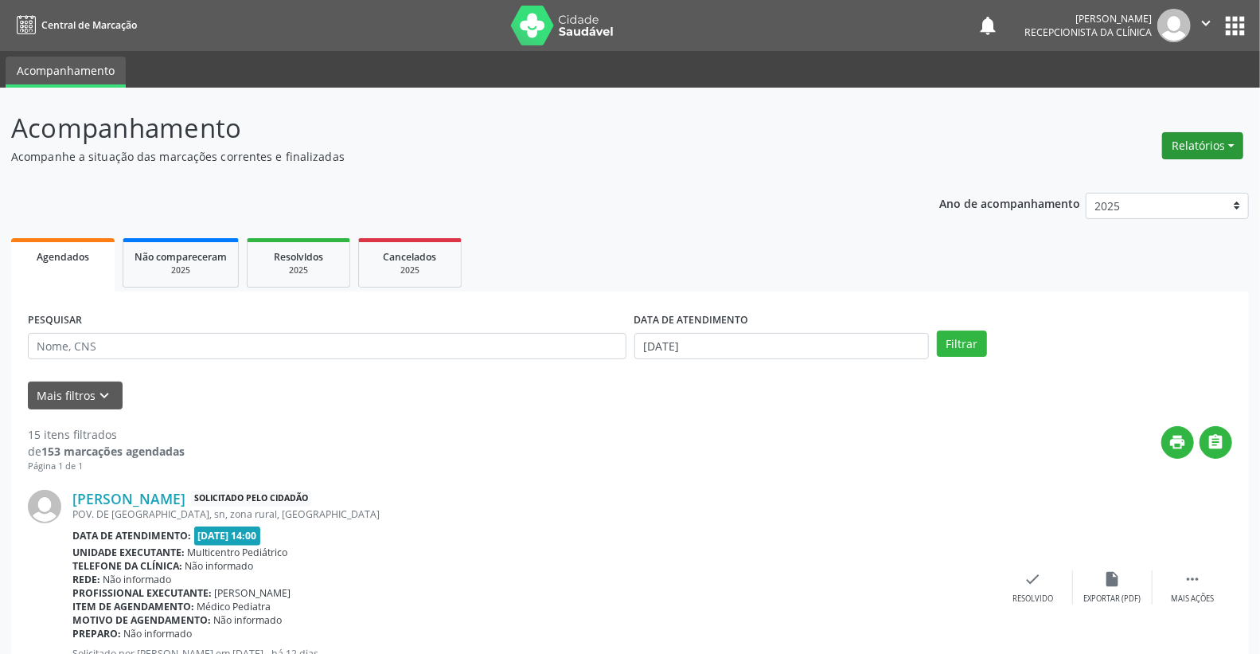
click at [1184, 142] on button "Relatórios" at bounding box center [1202, 145] width 81 height 27
click at [1157, 176] on link "Agendamentos" at bounding box center [1157, 179] width 171 height 22
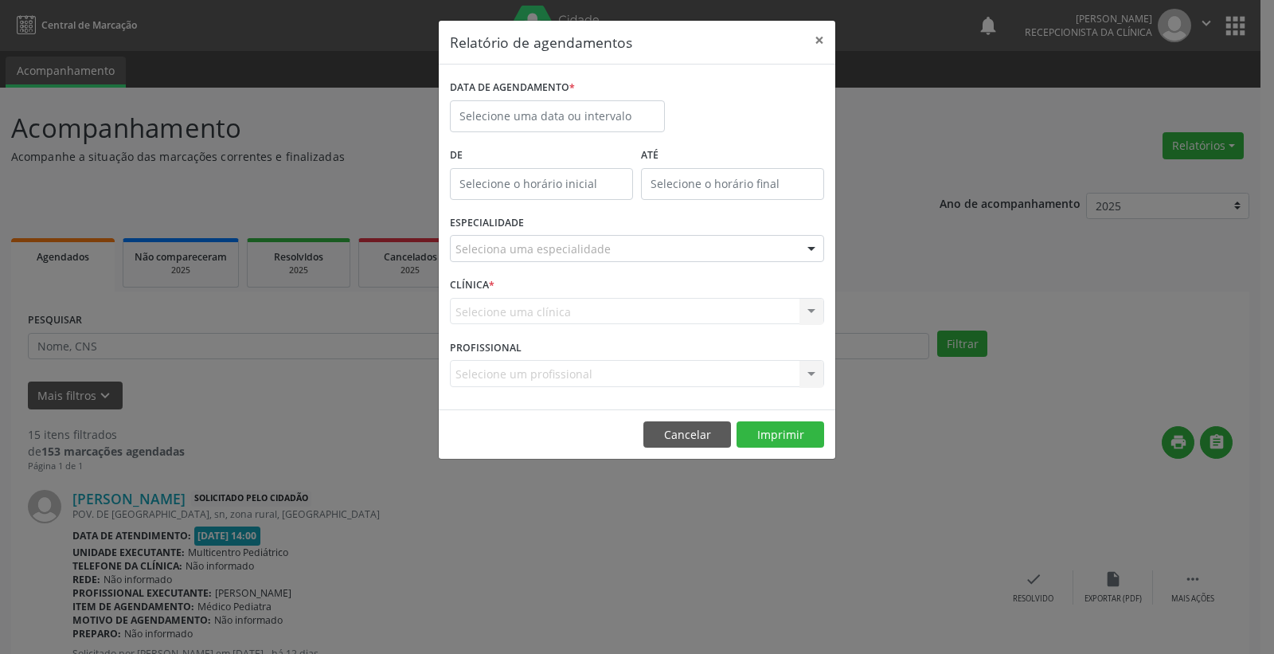
click at [497, 314] on div "Selecione uma clínica Nenhum resultado encontrado para: " " Não há nenhuma opçã…" at bounding box center [637, 311] width 374 height 27
click at [657, 308] on div "Selecione uma clínica Nenhum resultado encontrado para: " " Não há nenhuma opçã…" at bounding box center [637, 311] width 374 height 27
click at [661, 431] on button "Cancelar" at bounding box center [687, 434] width 88 height 27
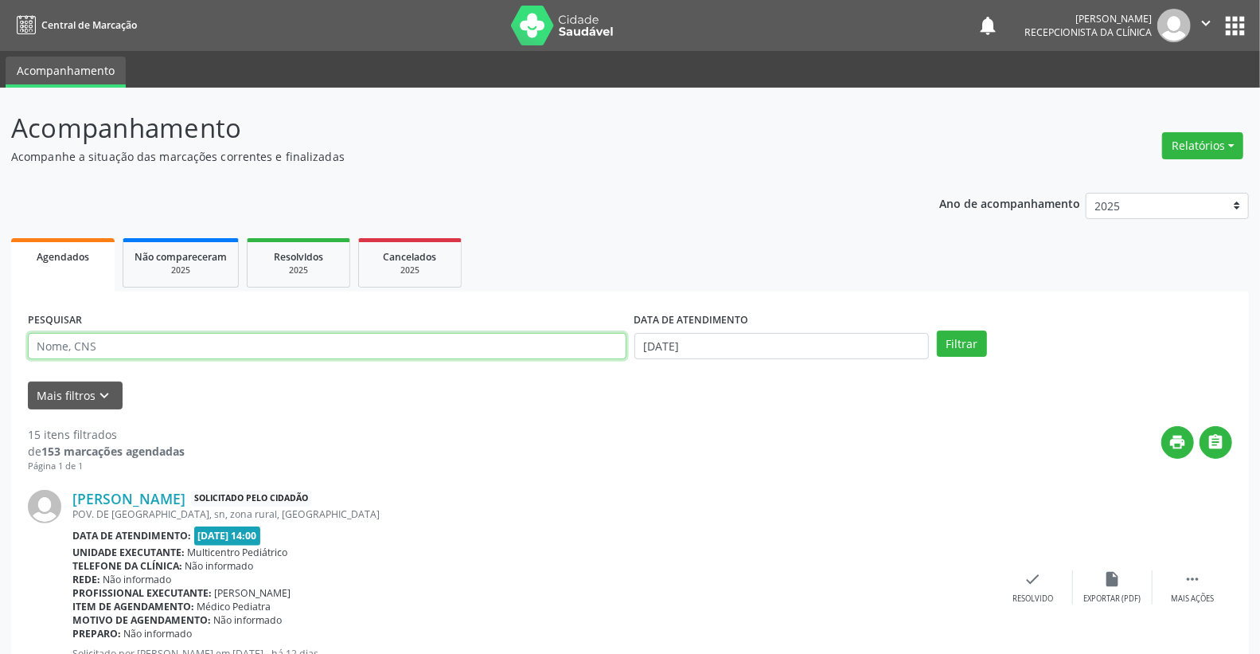
click at [72, 345] on input "text" at bounding box center [327, 346] width 599 height 27
type input "MARIA UBALDINA"
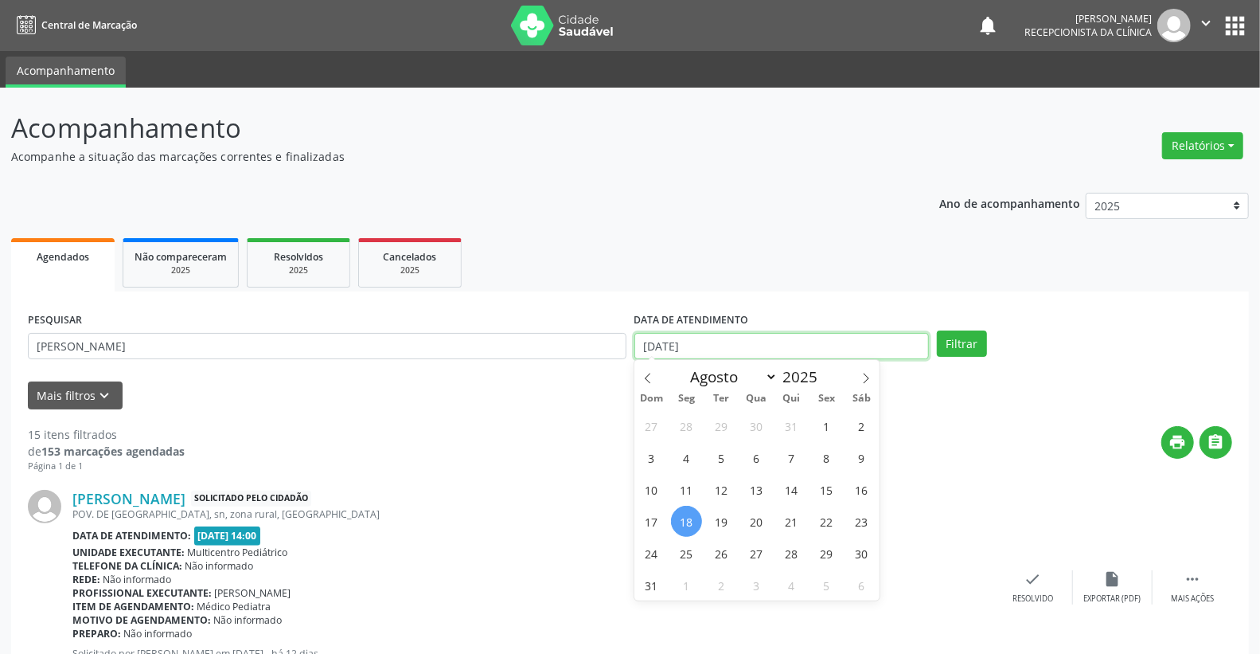
drag, startPoint x: 724, startPoint y: 344, endPoint x: 638, endPoint y: 344, distance: 86.0
click at [638, 344] on input "[DATE]" at bounding box center [781, 346] width 295 height 27
click at [685, 526] on span "18" at bounding box center [686, 520] width 31 height 31
type input "[DATE]"
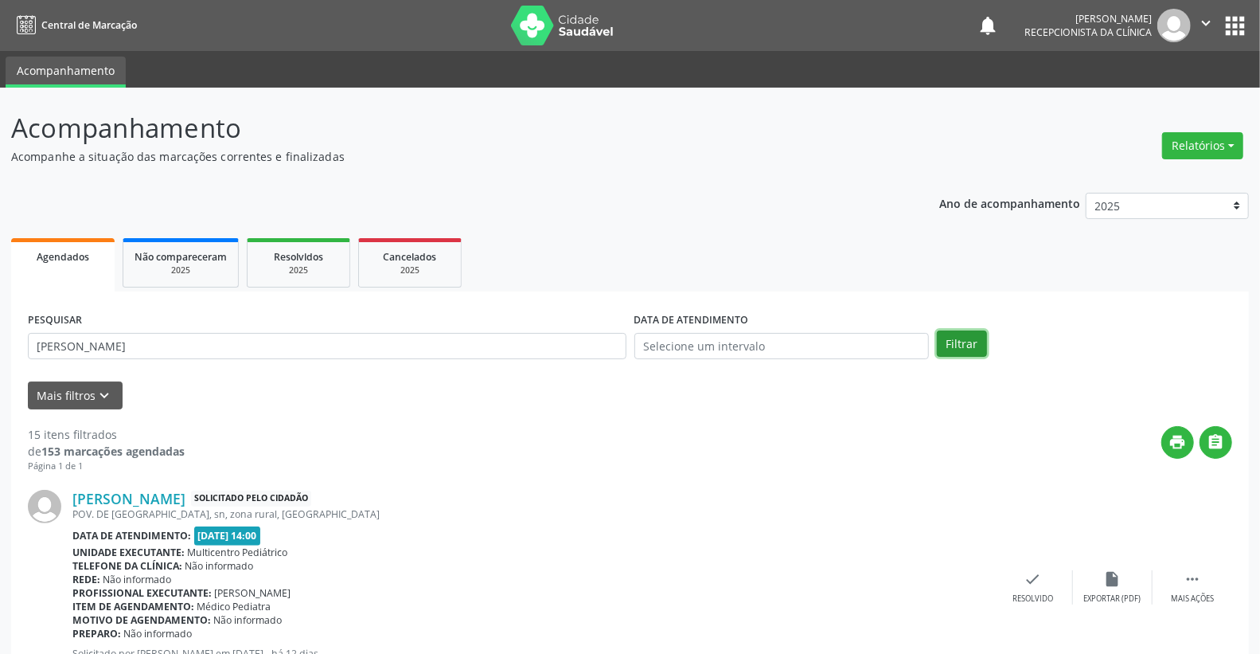
click at [964, 337] on button "Filtrar" at bounding box center [962, 343] width 50 height 27
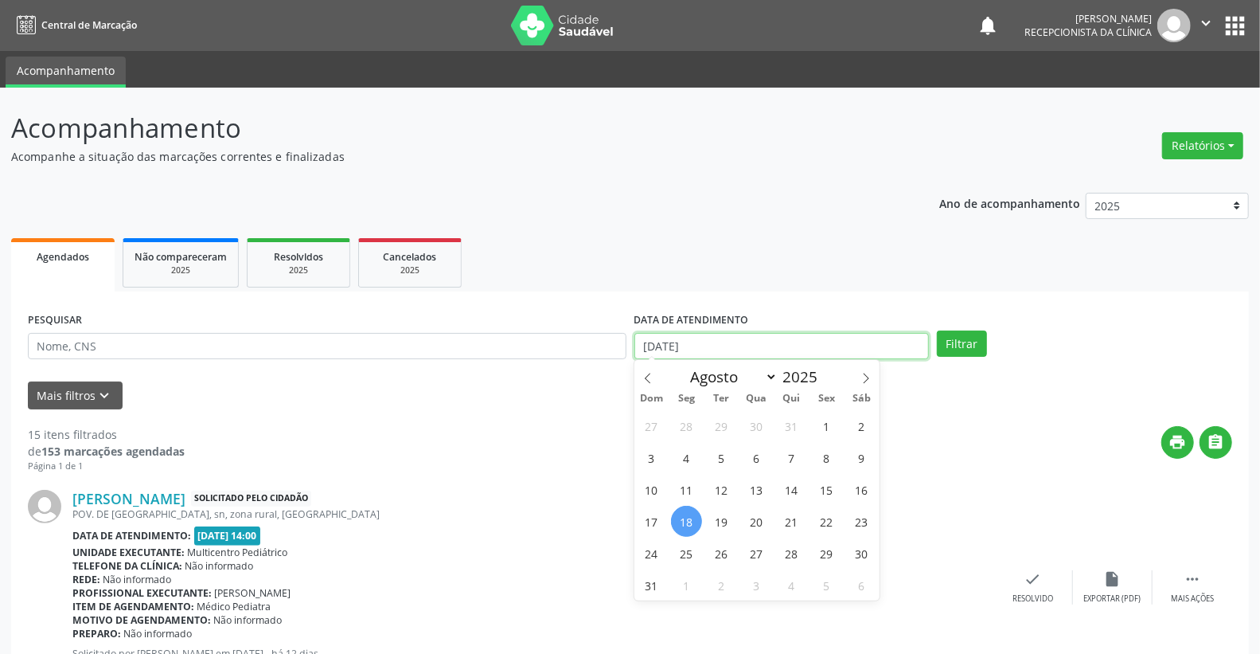
drag, startPoint x: 721, startPoint y: 343, endPoint x: 608, endPoint y: 343, distance: 113.0
click at [608, 343] on div "PESQUISAR DATA DE ATENDIMENTO [DATE] Filtrar" at bounding box center [630, 339] width 1212 height 62
click at [759, 521] on span "20" at bounding box center [756, 520] width 31 height 31
type input "[DATE]"
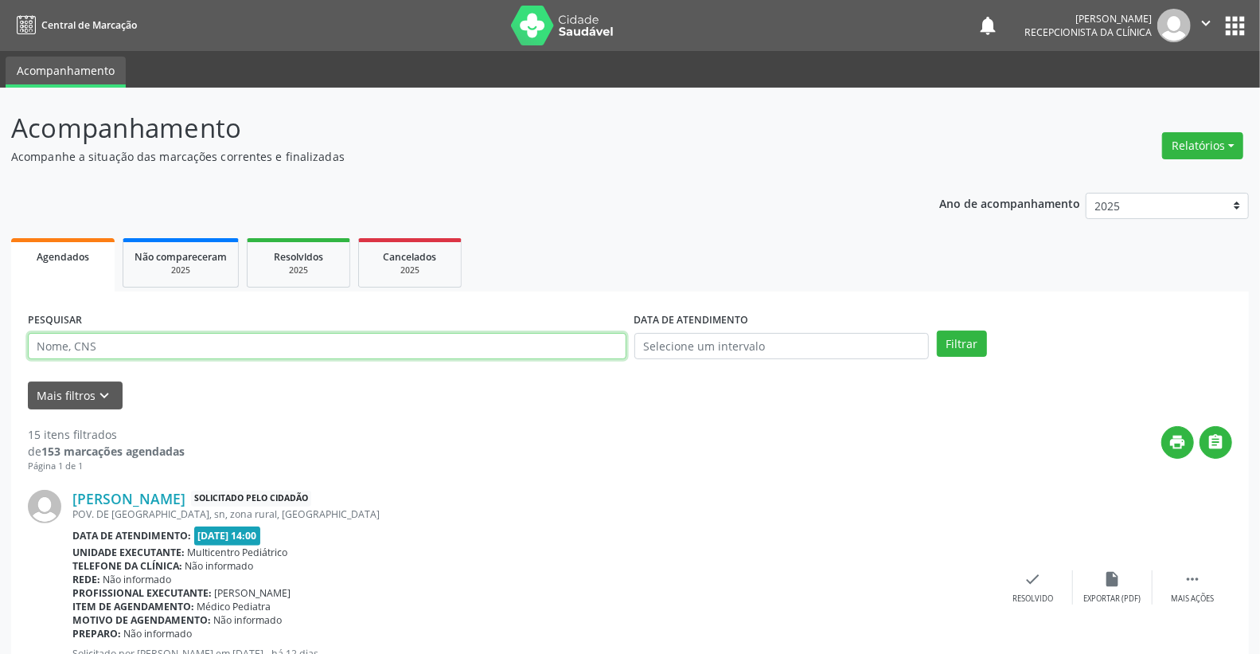
click at [171, 348] on input "text" at bounding box center [327, 346] width 599 height 27
type input "[PERSON_NAME]"
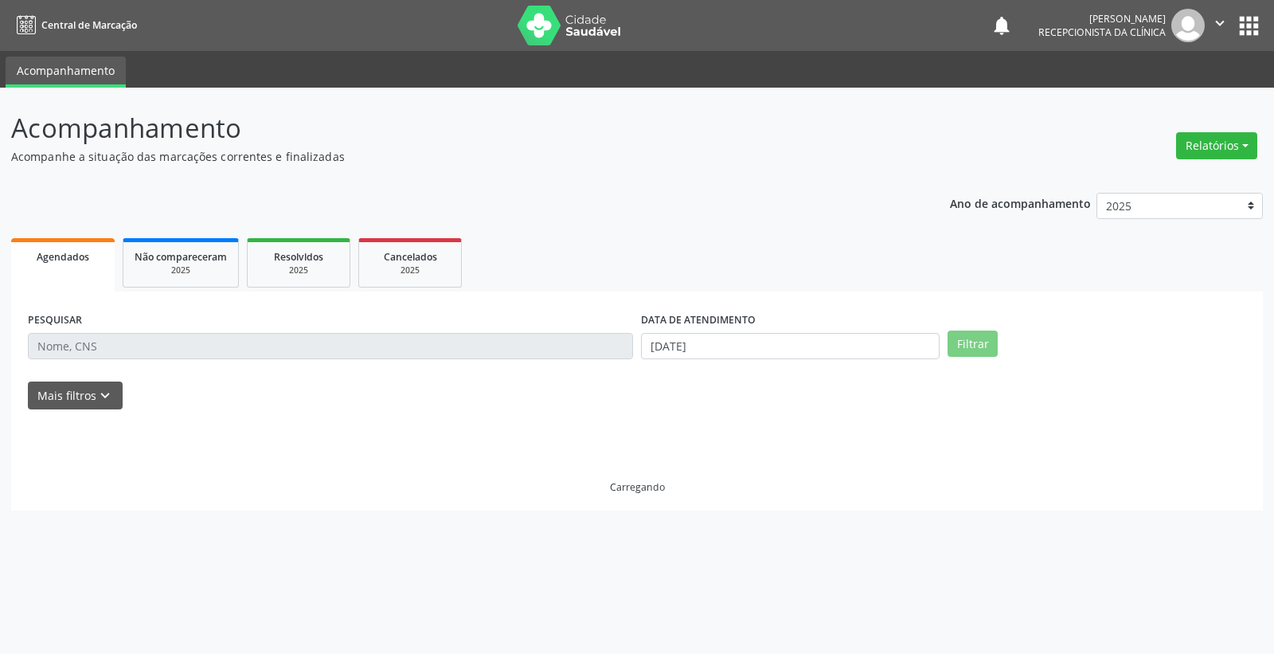
select select "7"
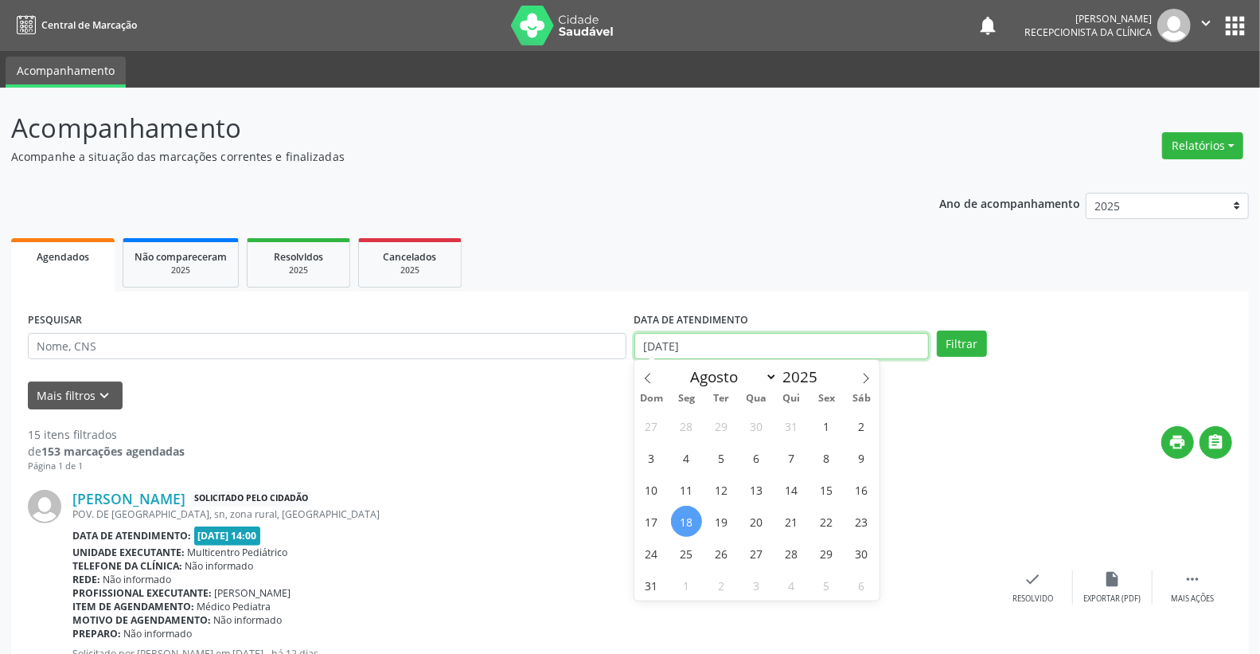
drag, startPoint x: 731, startPoint y: 343, endPoint x: 587, endPoint y: 351, distance: 143.5
click at [587, 351] on div "PESQUISAR DATA DE ATENDIMENTO [DATE] Filtrar" at bounding box center [630, 339] width 1212 height 62
click at [754, 515] on span "20" at bounding box center [756, 520] width 31 height 31
type input "[DATE]"
click at [754, 515] on span "20" at bounding box center [756, 520] width 31 height 31
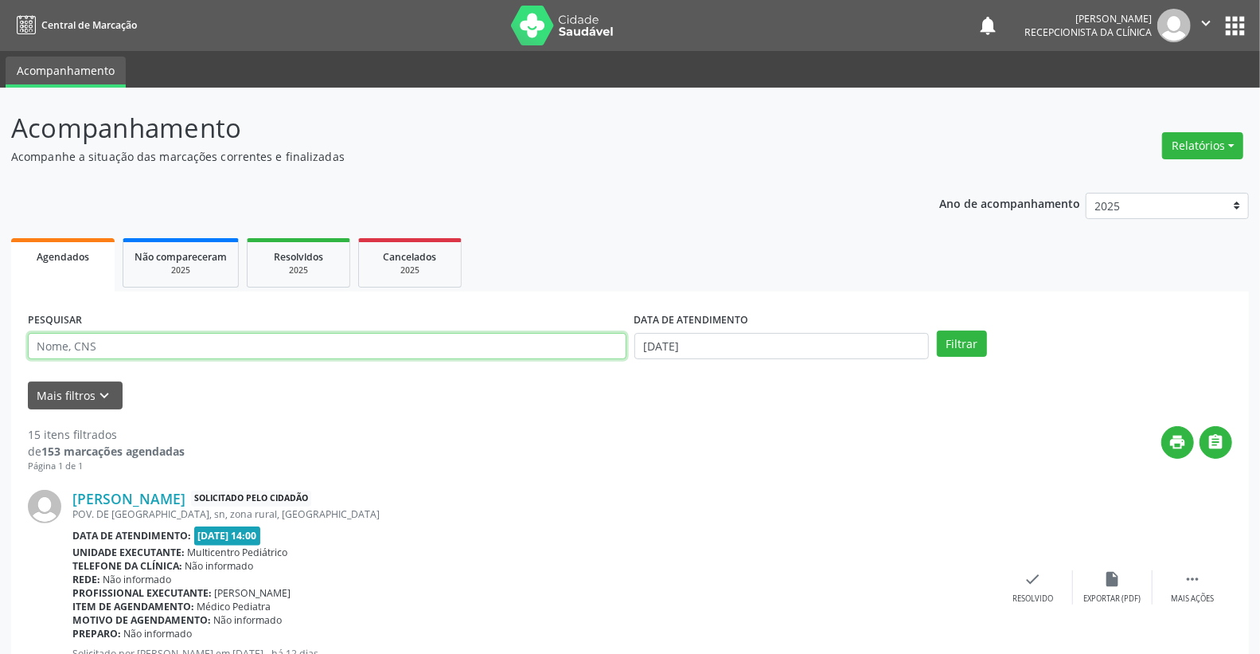
click at [240, 348] on input "text" at bounding box center [327, 346] width 599 height 27
type input "[PERSON_NAME]"
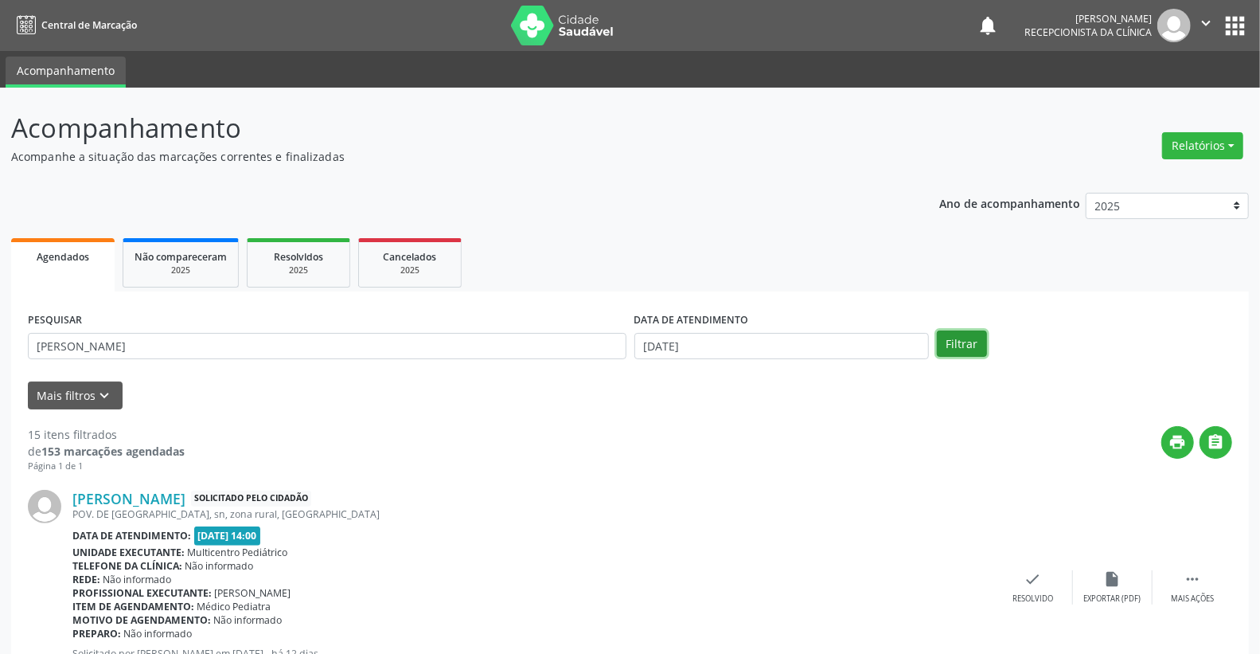
click at [957, 341] on button "Filtrar" at bounding box center [962, 343] width 50 height 27
